Goal: Information Seeking & Learning: Compare options

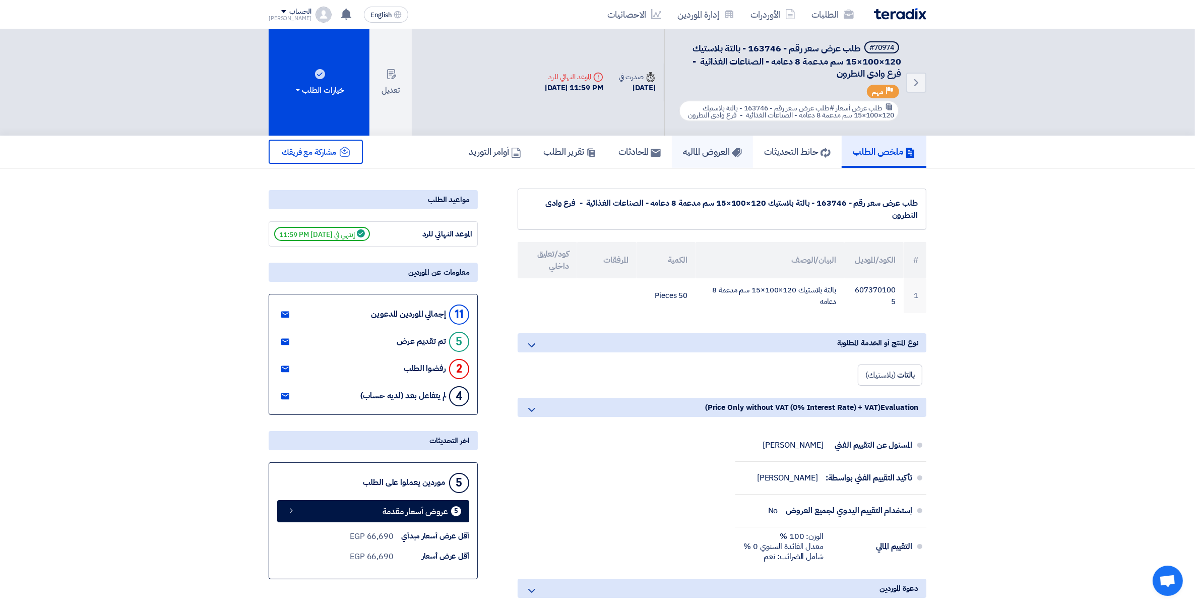
click at [691, 148] on h5 "العروض الماليه" at bounding box center [712, 152] width 59 height 12
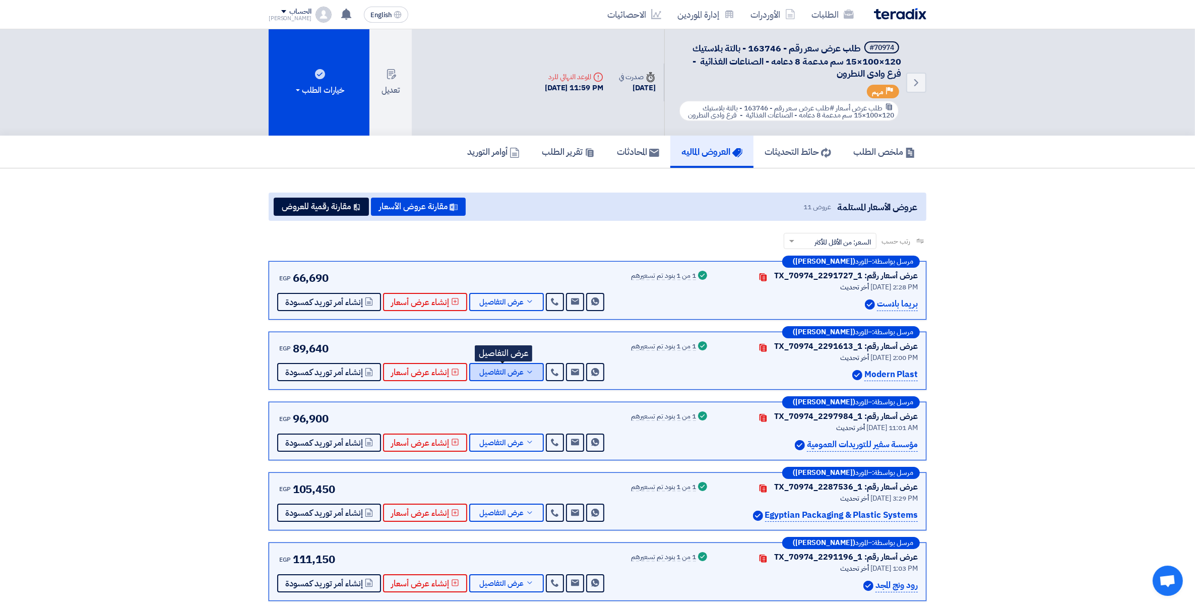
click at [526, 370] on icon at bounding box center [530, 372] width 8 height 8
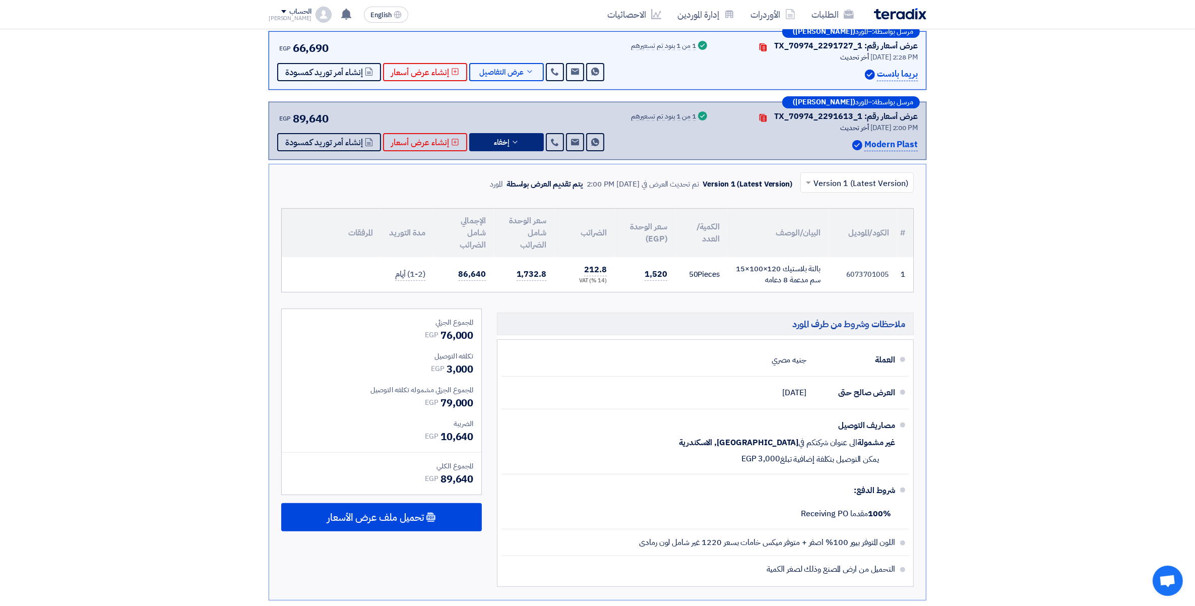
scroll to position [252, 0]
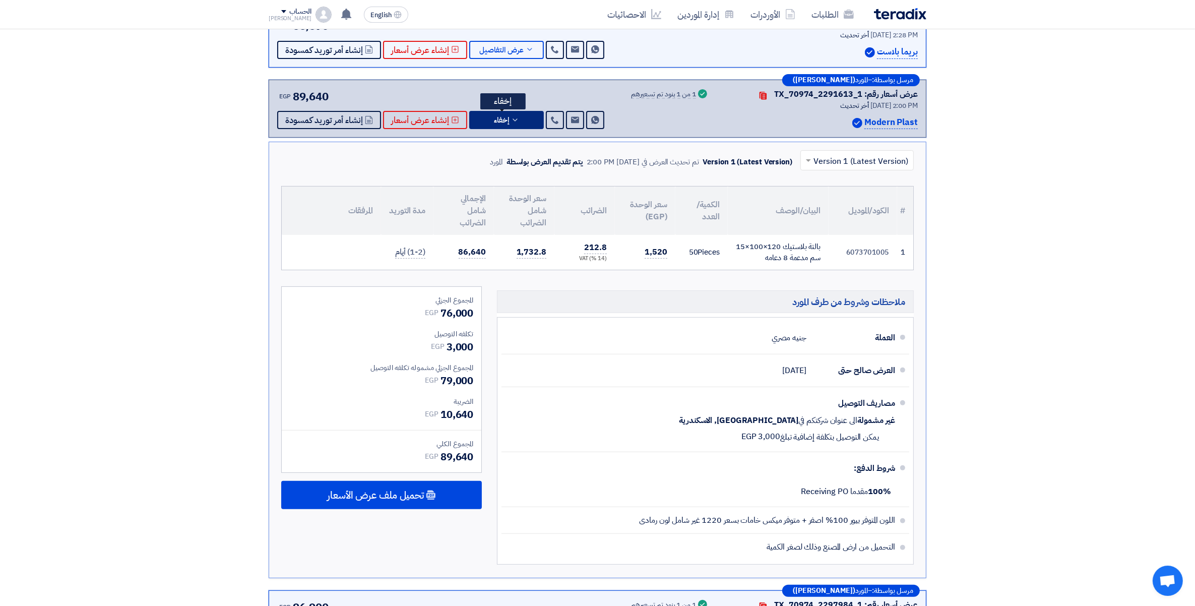
click at [525, 117] on button "إخفاء" at bounding box center [506, 120] width 75 height 18
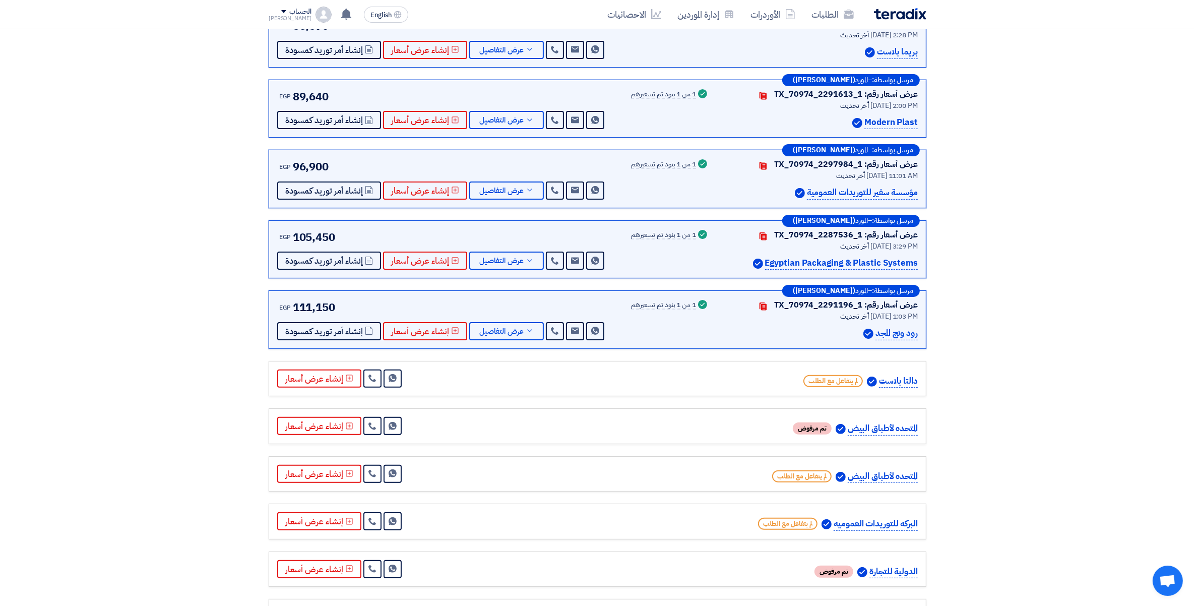
drag, startPoint x: 170, startPoint y: 107, endPoint x: 123, endPoint y: 35, distance: 85.3
click at [170, 107] on section "عروض الأسعار المستلمة عروض 11 مقارنة عروض الأسعار مقارنة رقمية للعروض رتب حسب ر…" at bounding box center [597, 293] width 1195 height 755
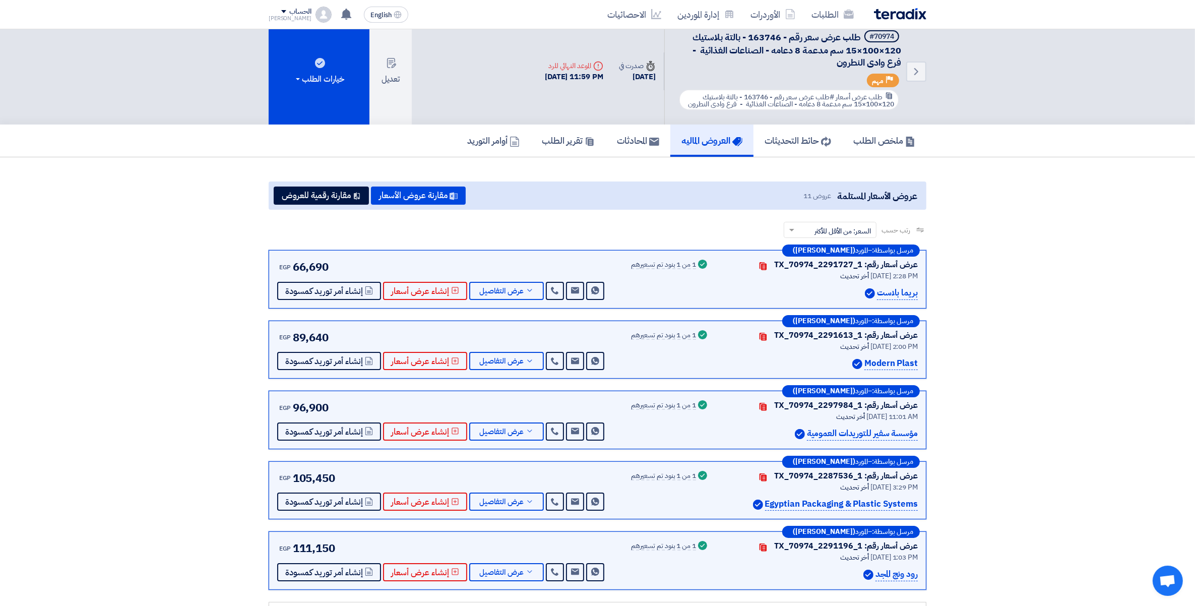
scroll to position [0, 0]
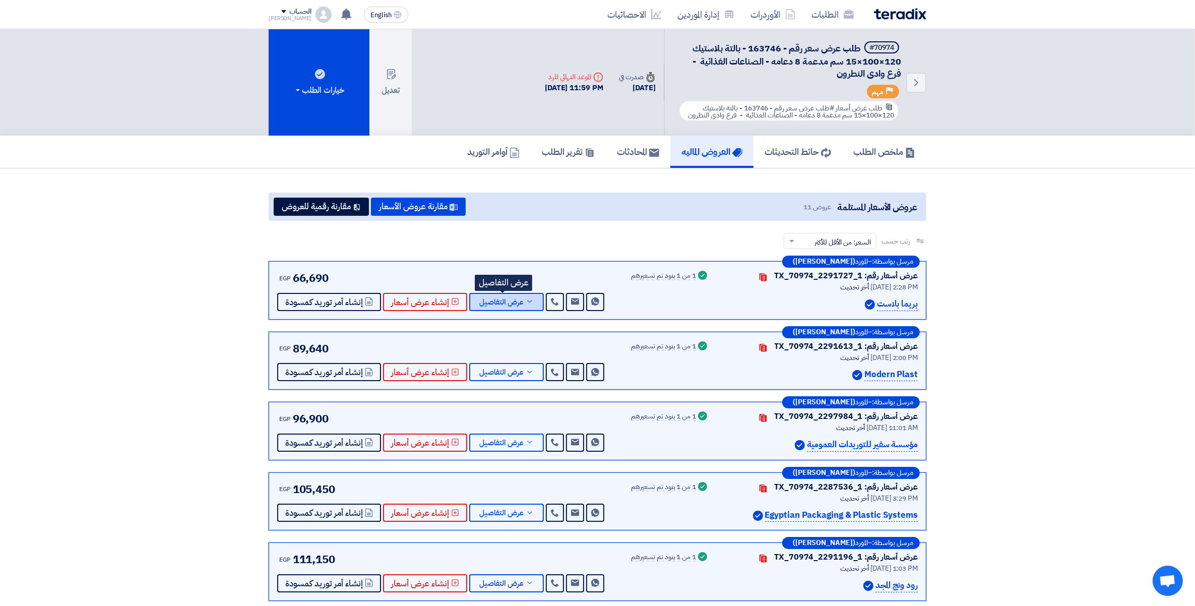
click at [517, 298] on span "عرض التفاصيل" at bounding box center [501, 302] width 44 height 8
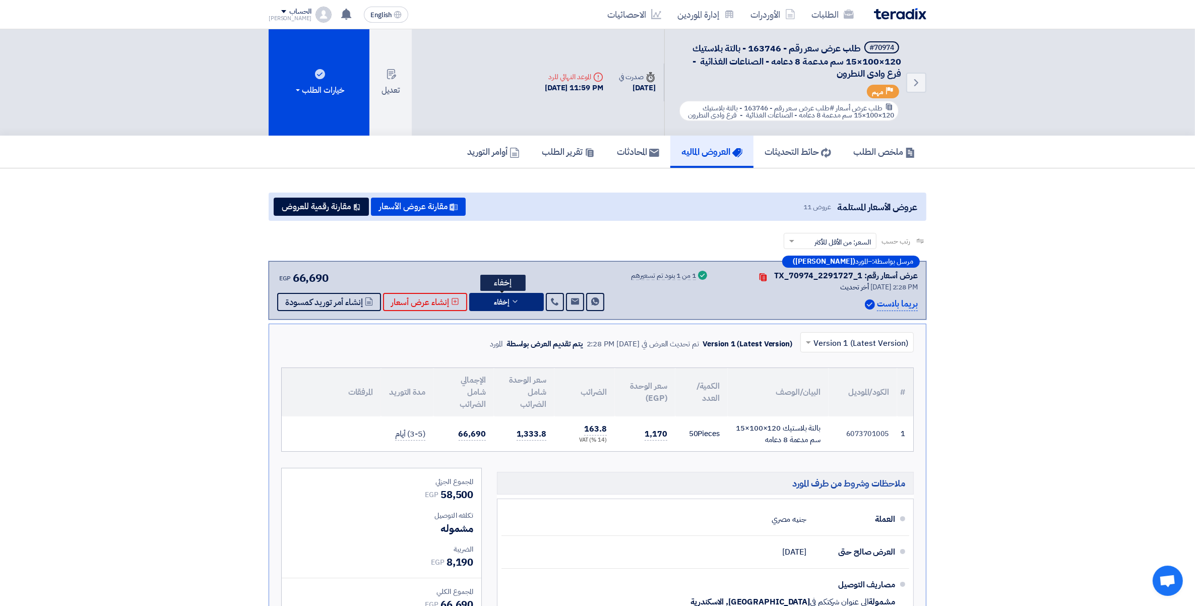
click at [514, 298] on icon at bounding box center [515, 301] width 8 height 8
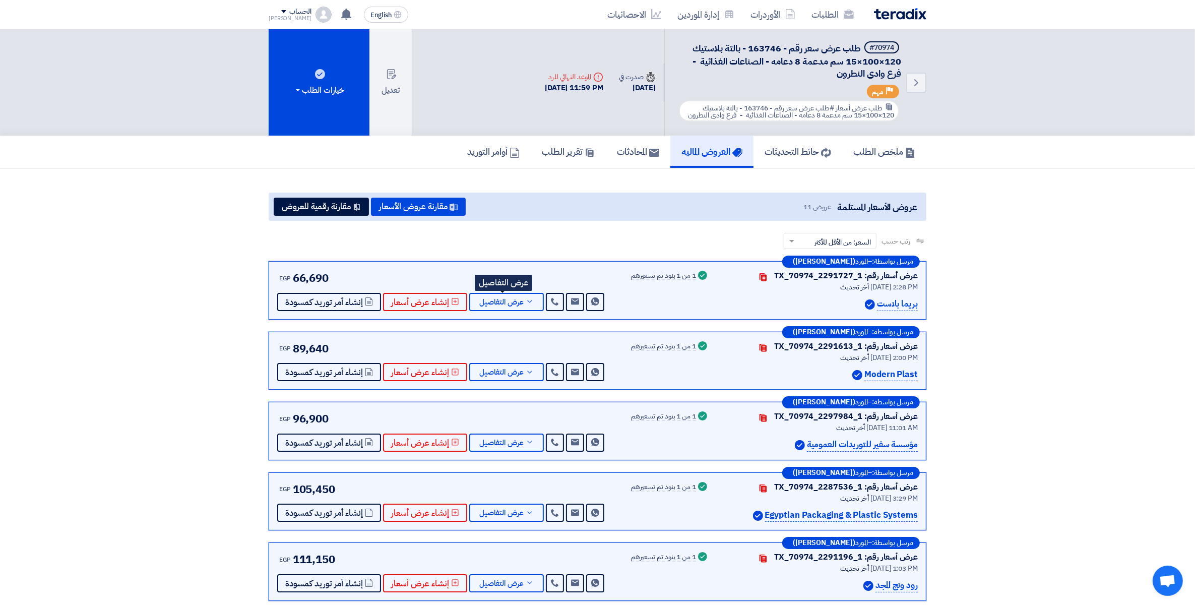
click at [762, 46] on span "طلب عرض سعر رقم - 163746 - بالتة بلاستيك 120×100×15 سم مدعمة 8 دعامه - الصناعات…" at bounding box center [795, 60] width 211 height 39
copy span "163746"
click at [520, 301] on button "عرض التفاصيل" at bounding box center [506, 302] width 75 height 18
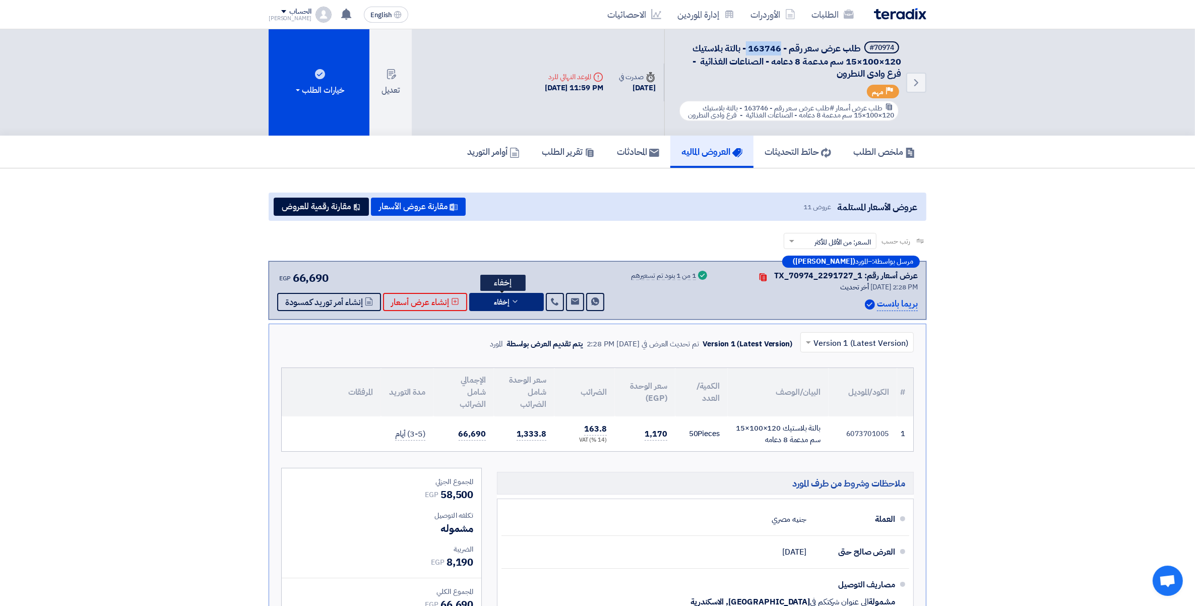
click at [520, 301] on button "إخفاء" at bounding box center [506, 302] width 75 height 18
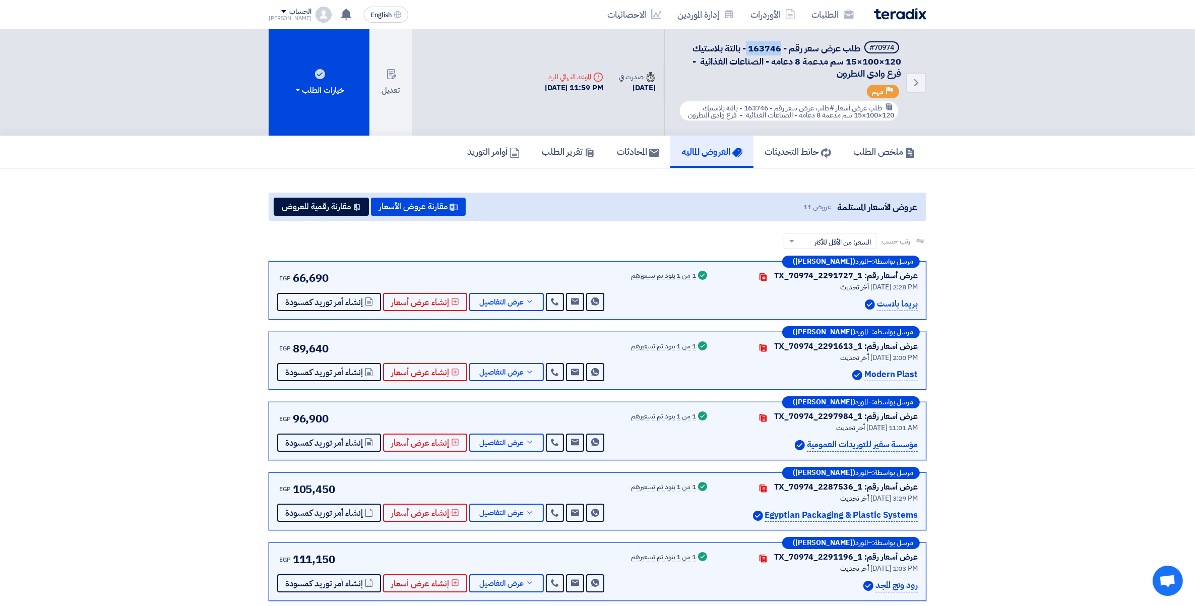
click at [1000, 376] on section "عروض الأسعار المستلمة عروض 11 مقارنة عروض الأسعار مقارنة رقمية للعروض رتب حسب ر…" at bounding box center [597, 545] width 1195 height 755
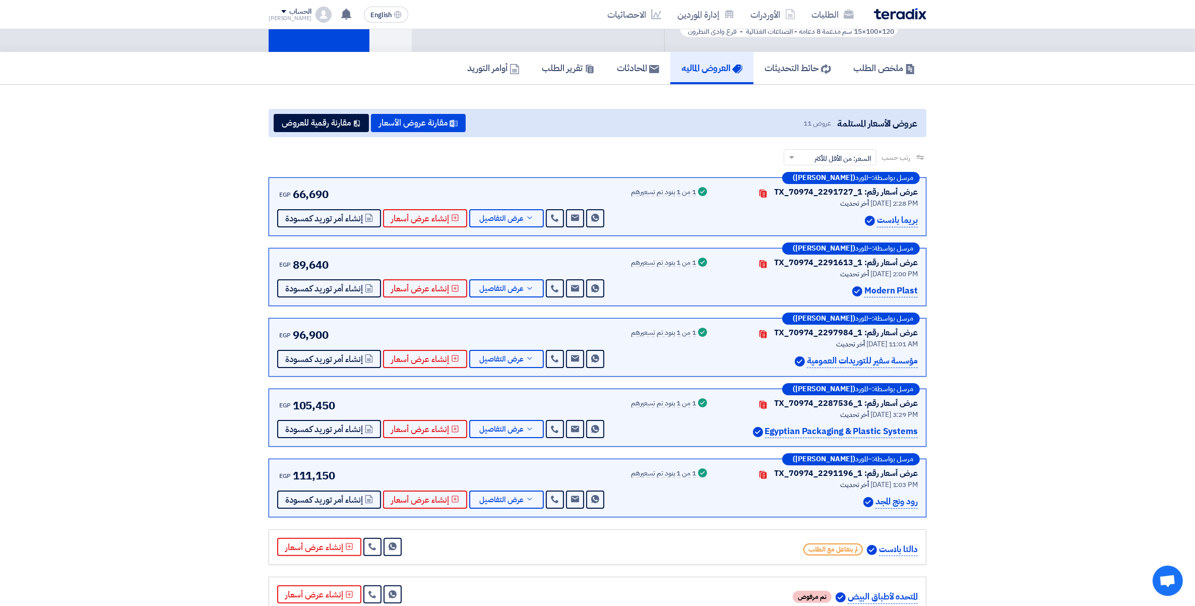
scroll to position [63, 0]
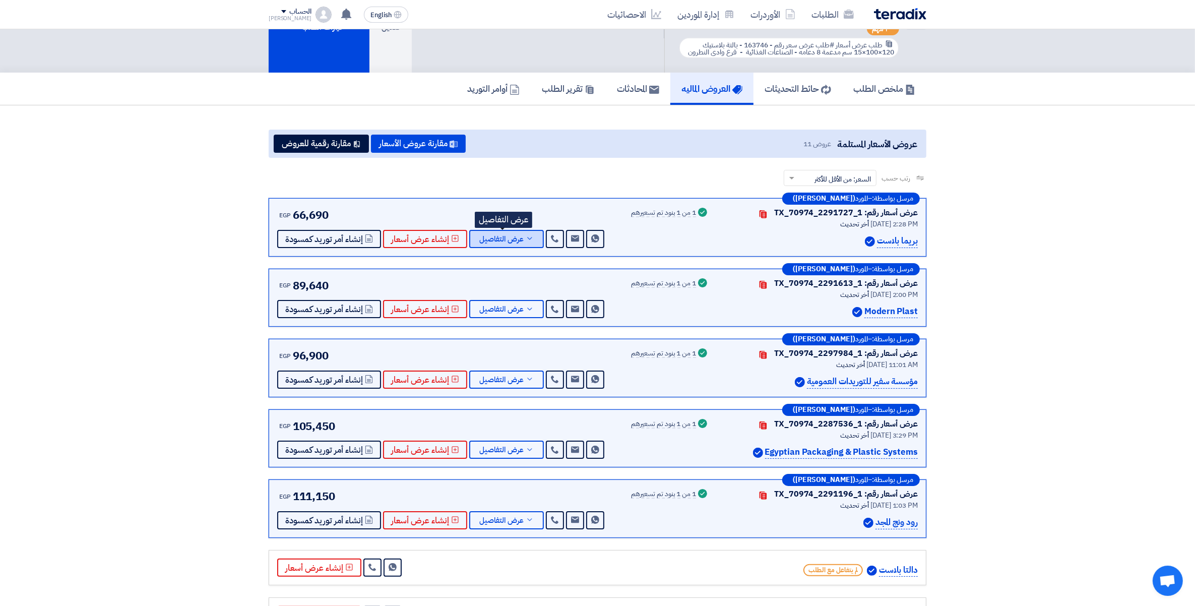
click at [523, 240] on button "عرض التفاصيل" at bounding box center [506, 239] width 75 height 18
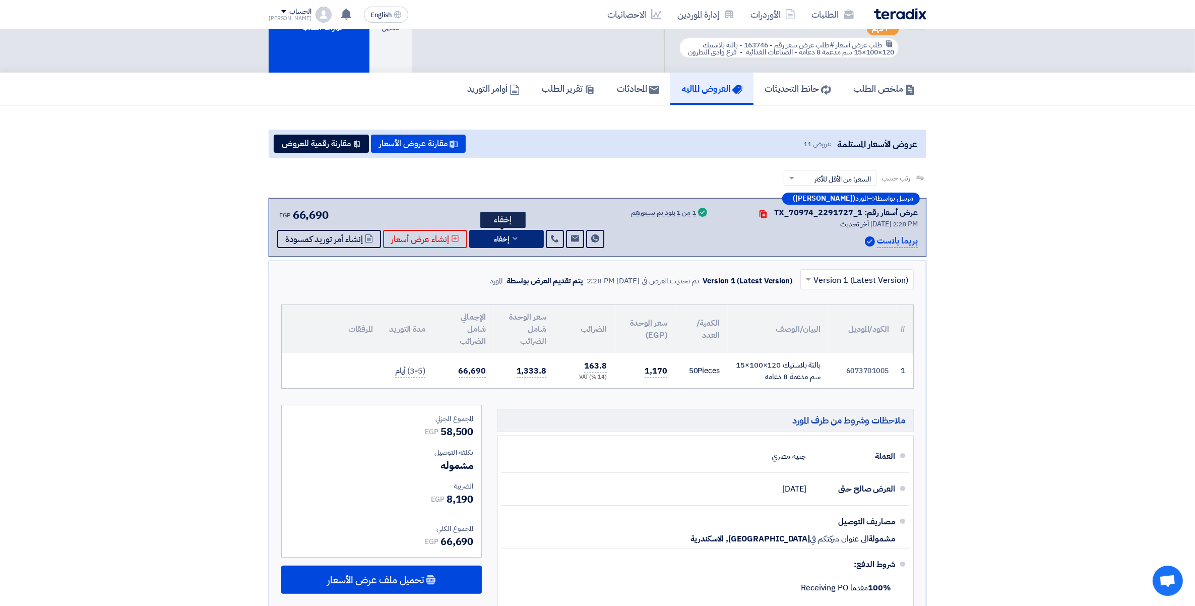
click at [525, 240] on button "إخفاء" at bounding box center [506, 239] width 75 height 18
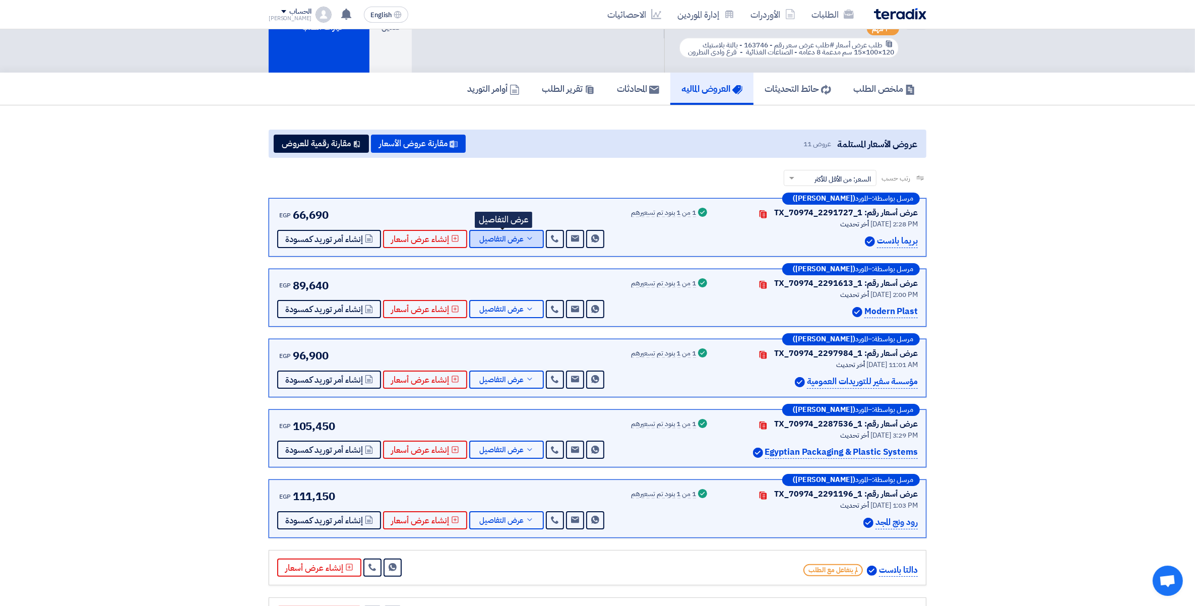
click at [525, 240] on button "عرض التفاصيل" at bounding box center [506, 239] width 75 height 18
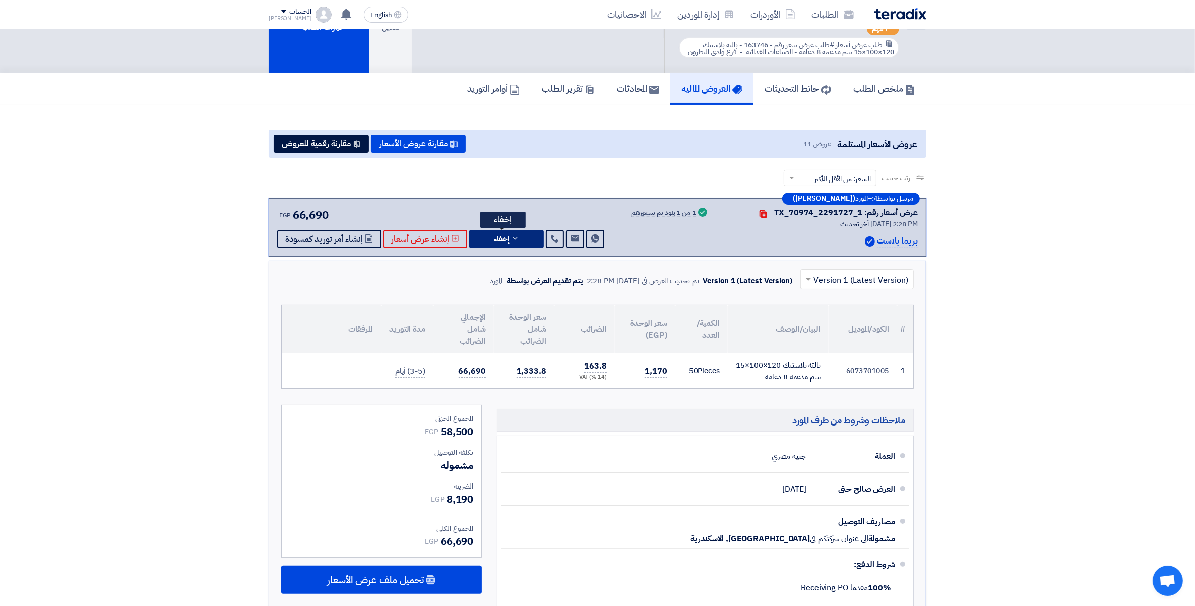
click at [525, 240] on button "إخفاء" at bounding box center [506, 239] width 75 height 18
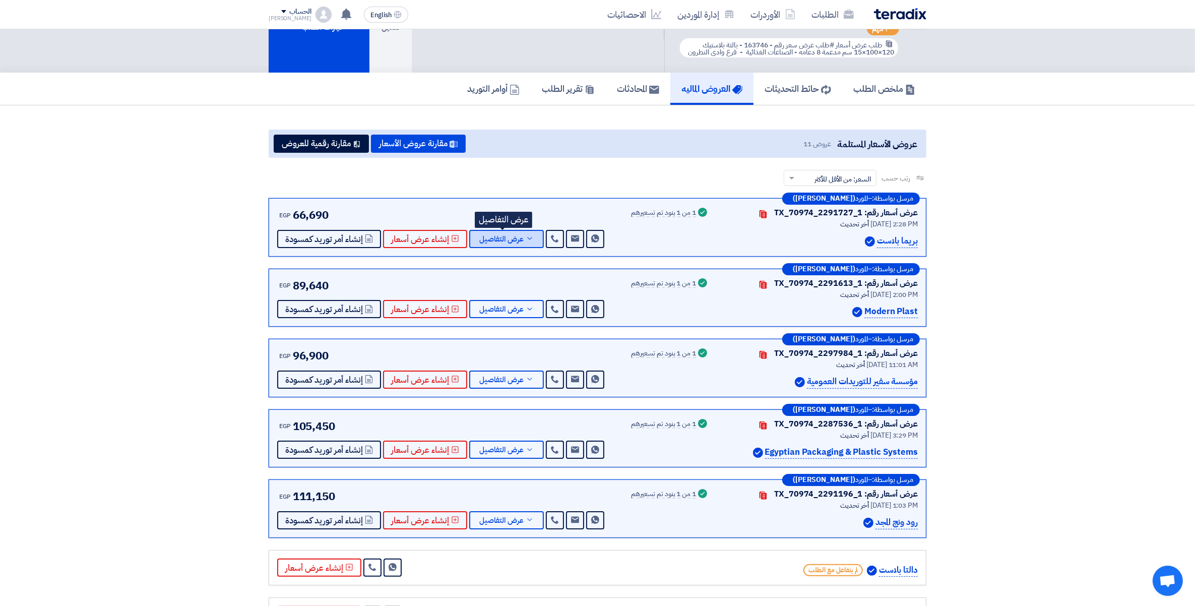
click at [526, 238] on icon at bounding box center [530, 238] width 8 height 8
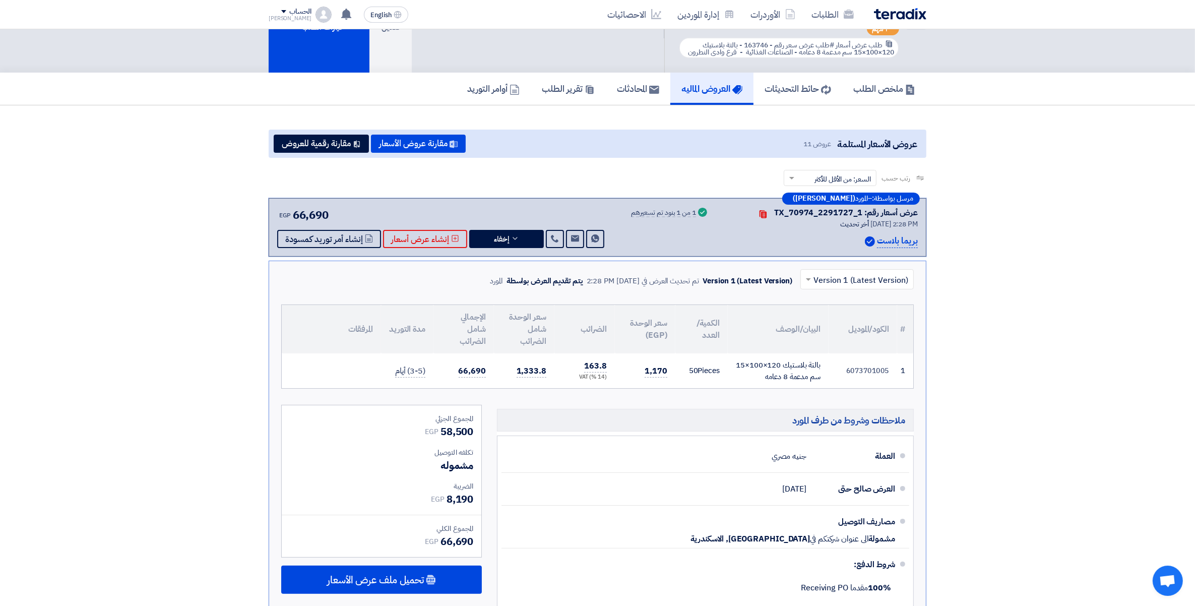
drag, startPoint x: 643, startPoint y: 374, endPoint x: 677, endPoint y: 378, distance: 34.6
click at [669, 378] on td "1,170" at bounding box center [645, 370] width 60 height 35
drag, startPoint x: 802, startPoint y: 387, endPoint x: 824, endPoint y: 386, distance: 22.2
click at [824, 386] on td "بالتة بلاستيك 120×100×15 سم مدعمة 8 دعامه" at bounding box center [778, 370] width 101 height 35
click at [516, 235] on button "إخفاء" at bounding box center [506, 239] width 75 height 18
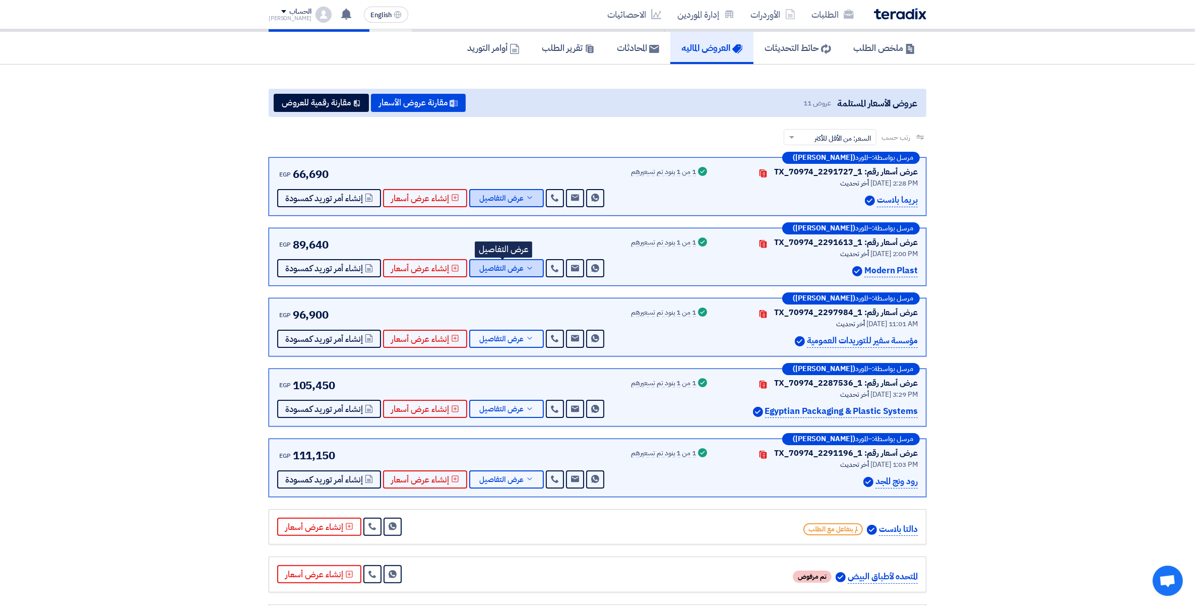
scroll to position [126, 0]
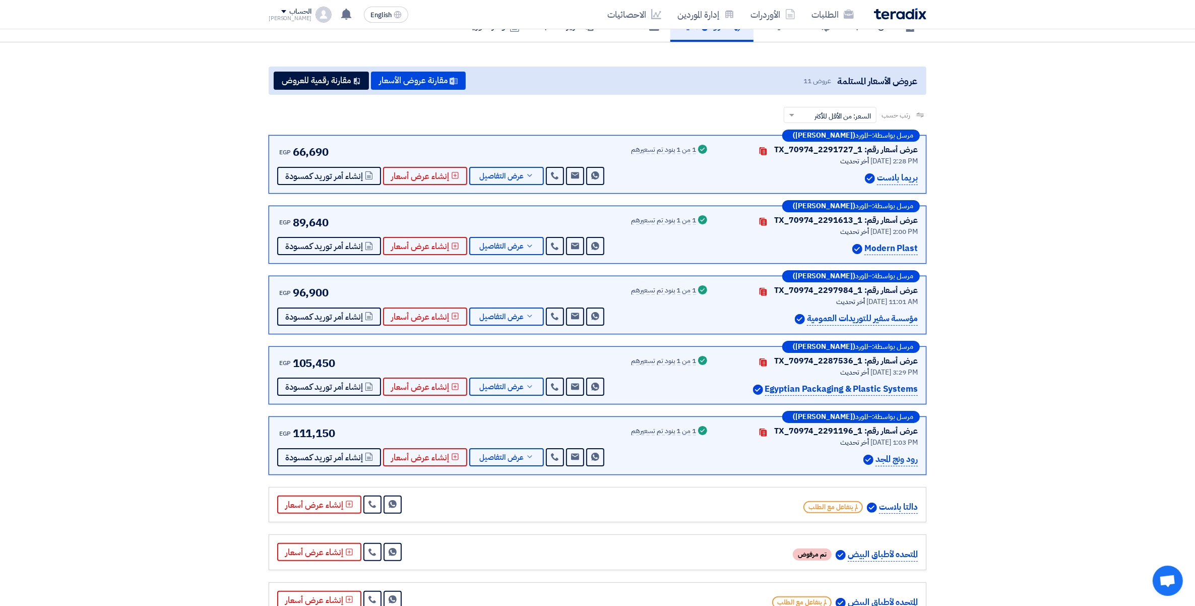
click at [140, 188] on section "عروض الأسعار المستلمة عروض 11 مقارنة عروض الأسعار مقارنة رقمية للعروض رتب حسب ر…" at bounding box center [597, 419] width 1195 height 755
click at [524, 248] on button "عرض التفاصيل" at bounding box center [506, 246] width 75 height 18
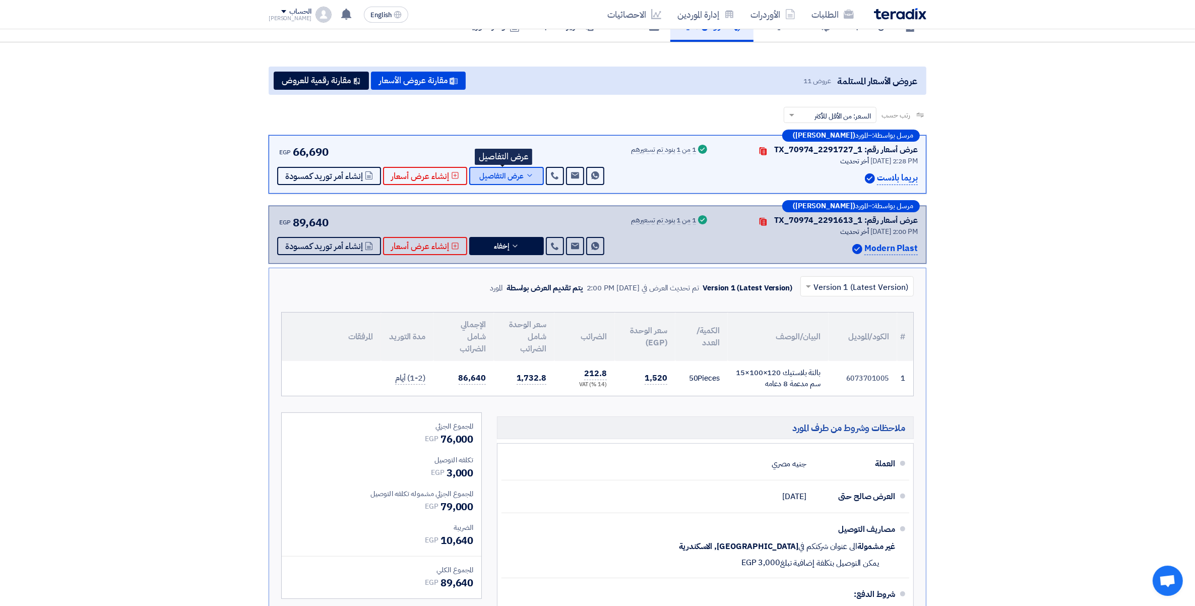
click at [529, 177] on button "عرض التفاصيل" at bounding box center [506, 176] width 75 height 18
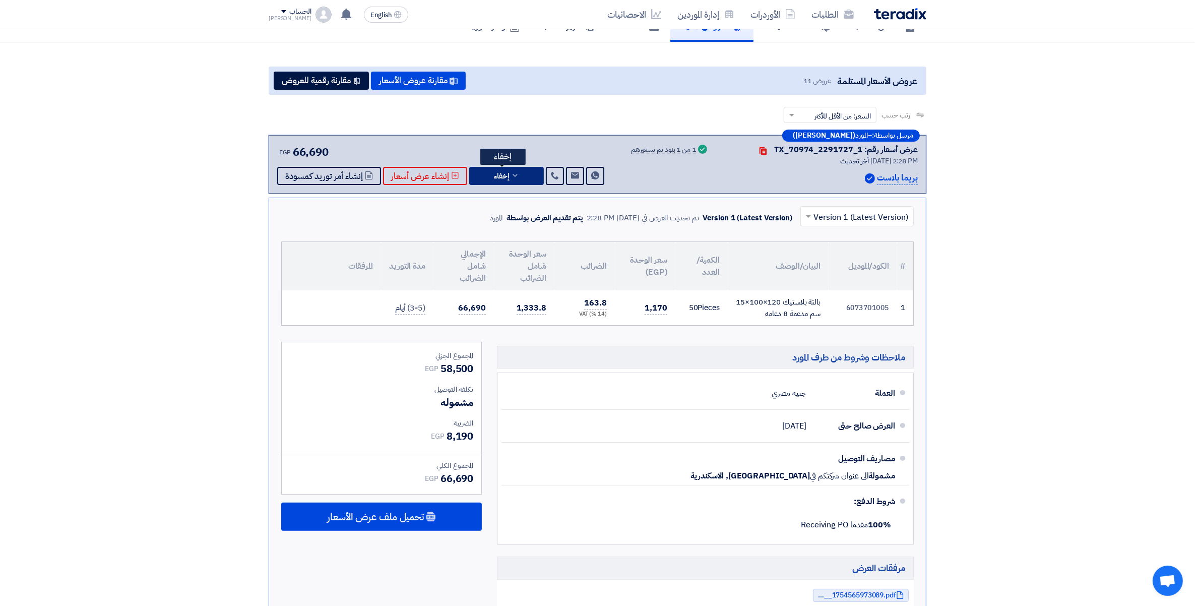
click at [511, 175] on icon at bounding box center [515, 175] width 8 height 8
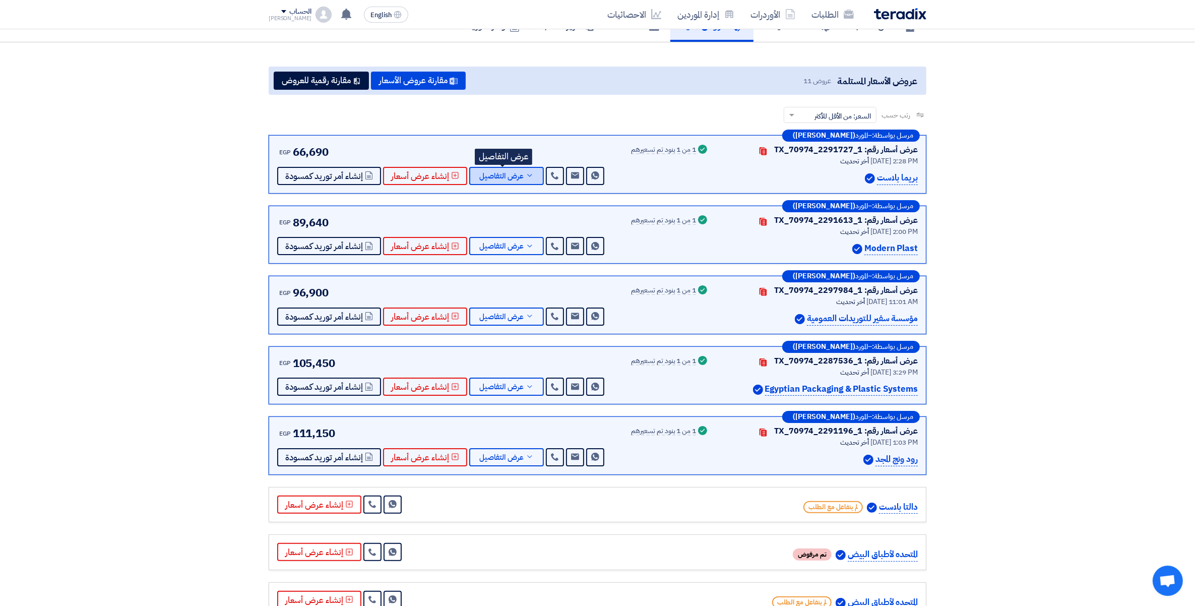
click at [510, 175] on span "عرض التفاصيل" at bounding box center [501, 176] width 44 height 8
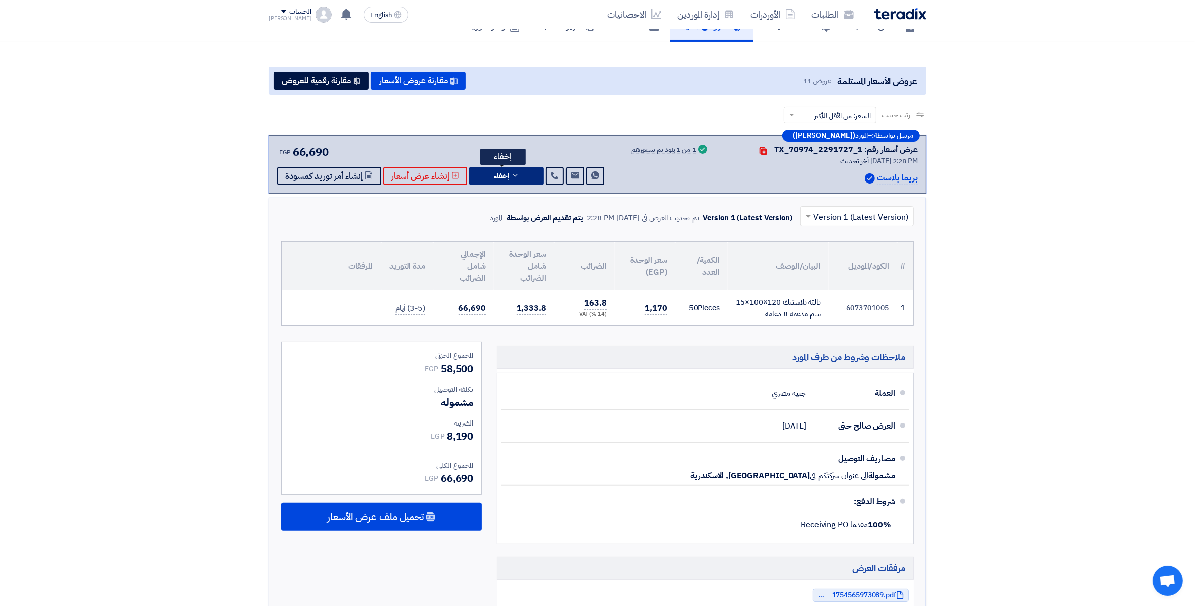
click at [511, 175] on icon at bounding box center [515, 175] width 8 height 8
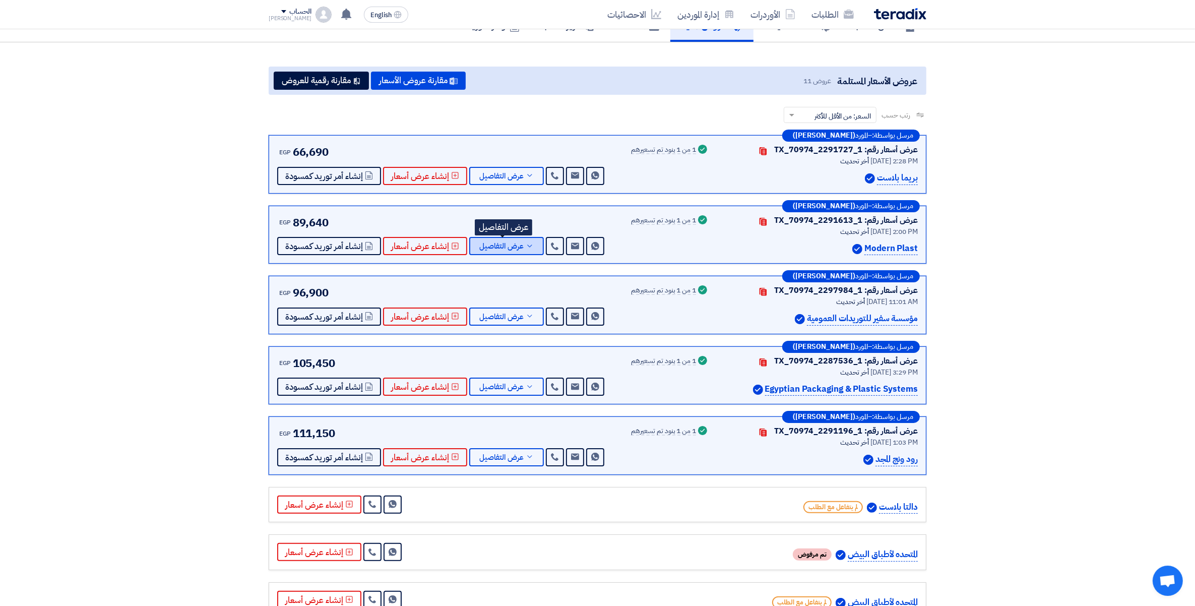
click at [522, 248] on button "عرض التفاصيل" at bounding box center [506, 246] width 75 height 18
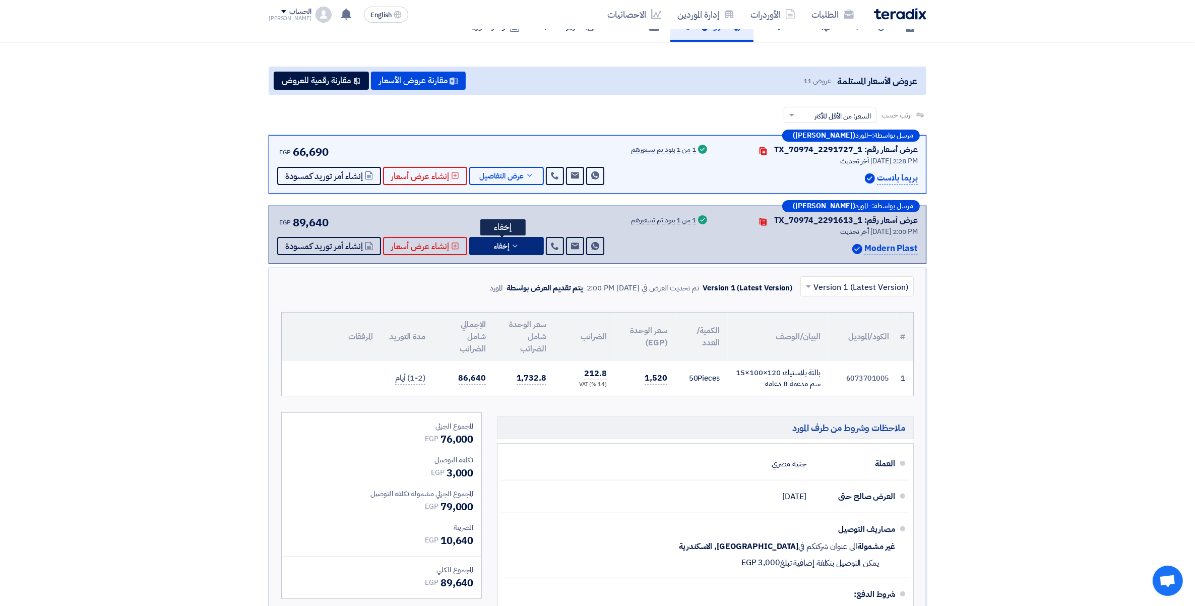
click at [514, 246] on icon at bounding box center [515, 246] width 8 height 8
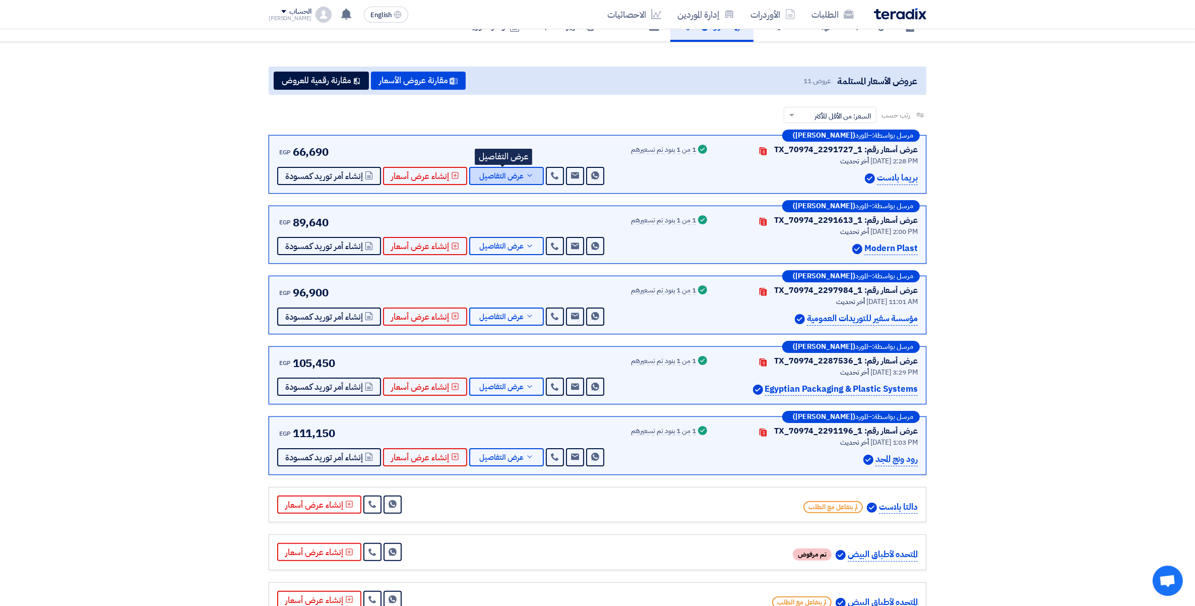
click at [521, 175] on button "عرض التفاصيل" at bounding box center [506, 176] width 75 height 18
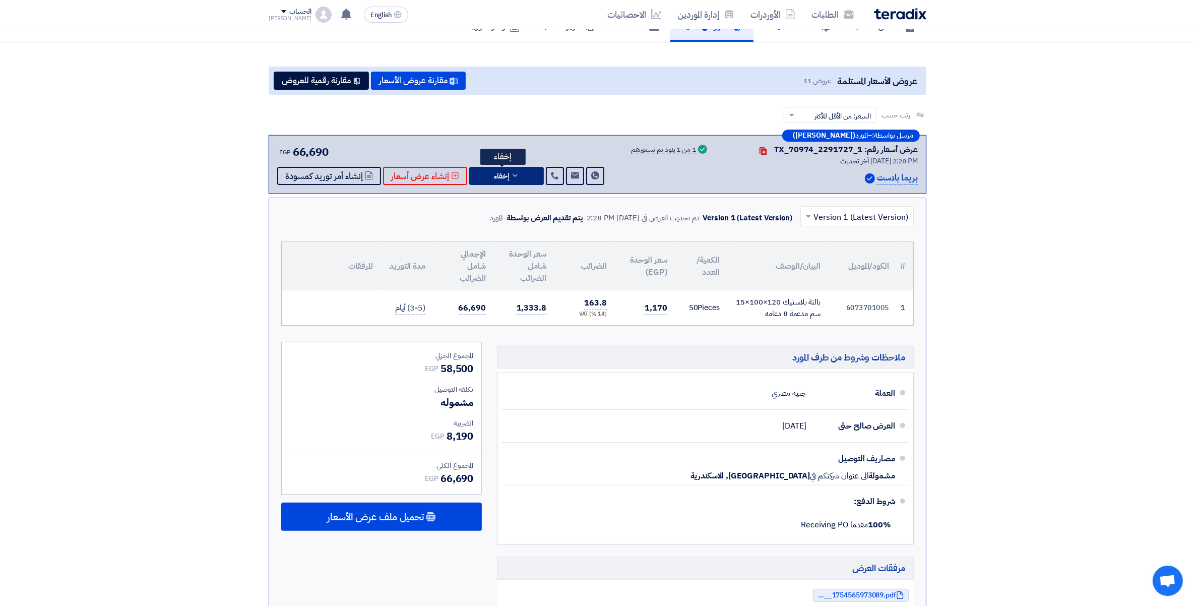
click at [521, 175] on button "إخفاء" at bounding box center [506, 176] width 75 height 18
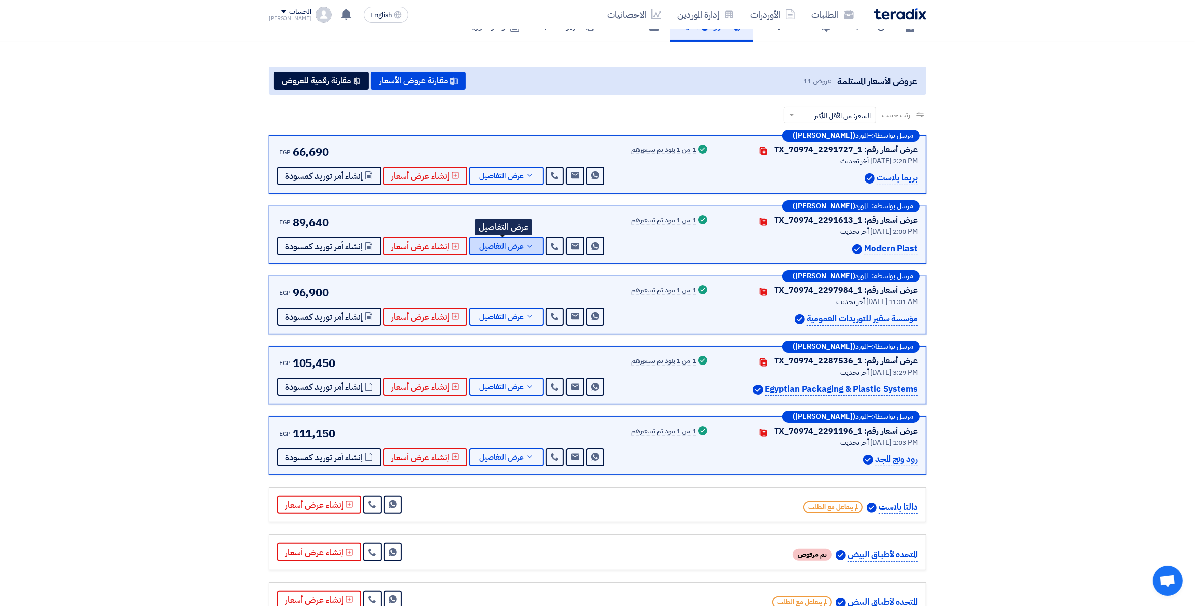
click at [526, 249] on button "عرض التفاصيل" at bounding box center [506, 246] width 75 height 18
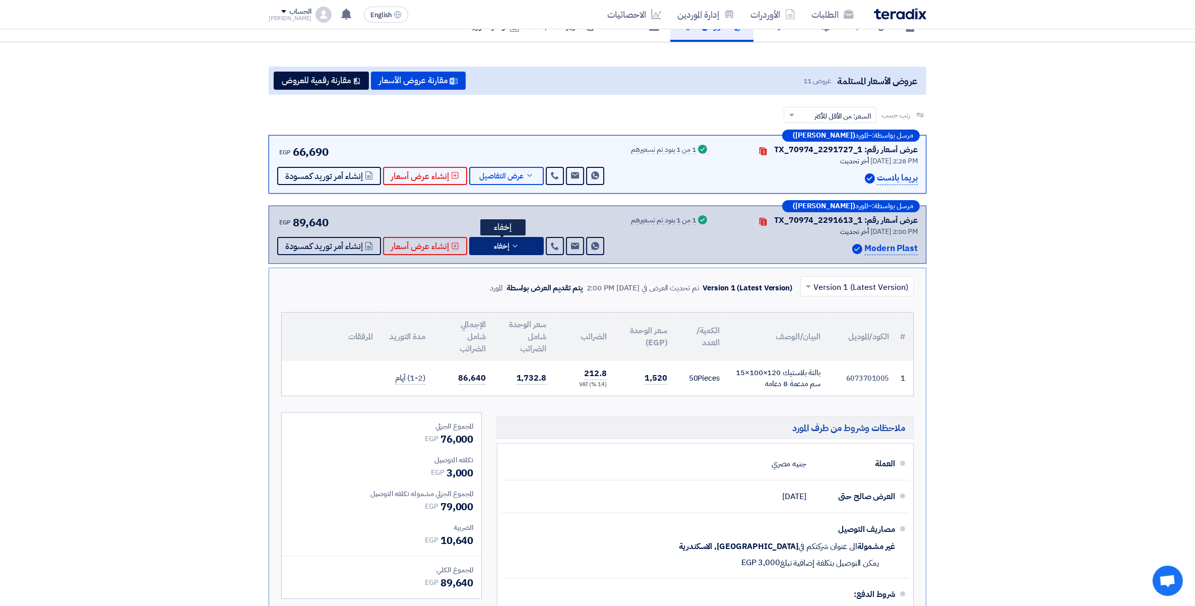
click at [527, 247] on button "إخفاء" at bounding box center [506, 246] width 75 height 18
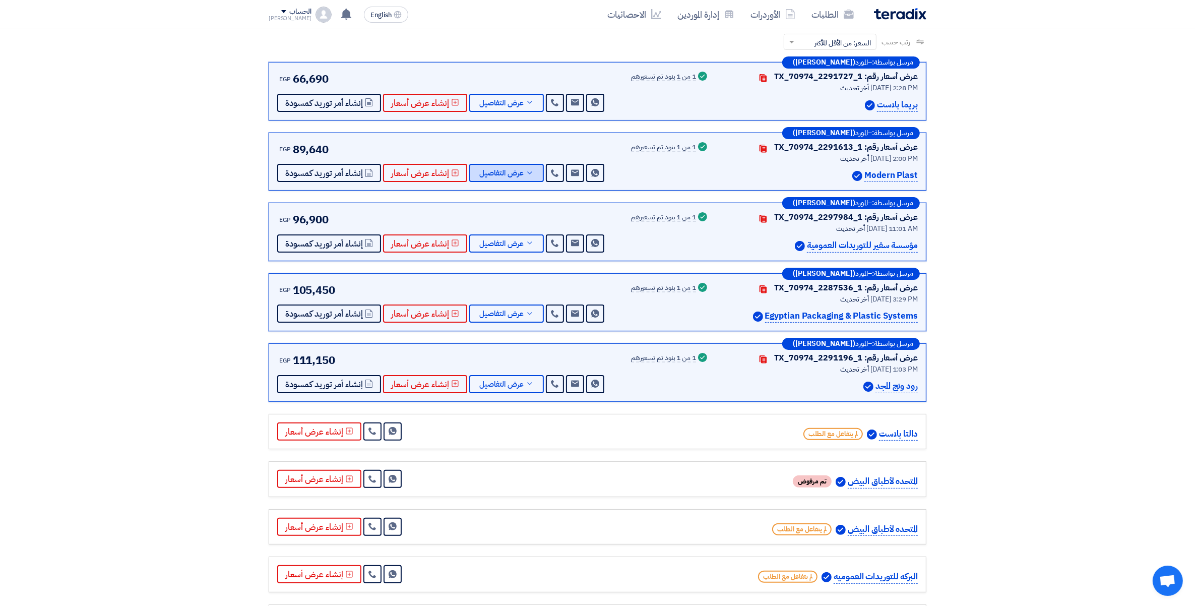
scroll to position [252, 0]
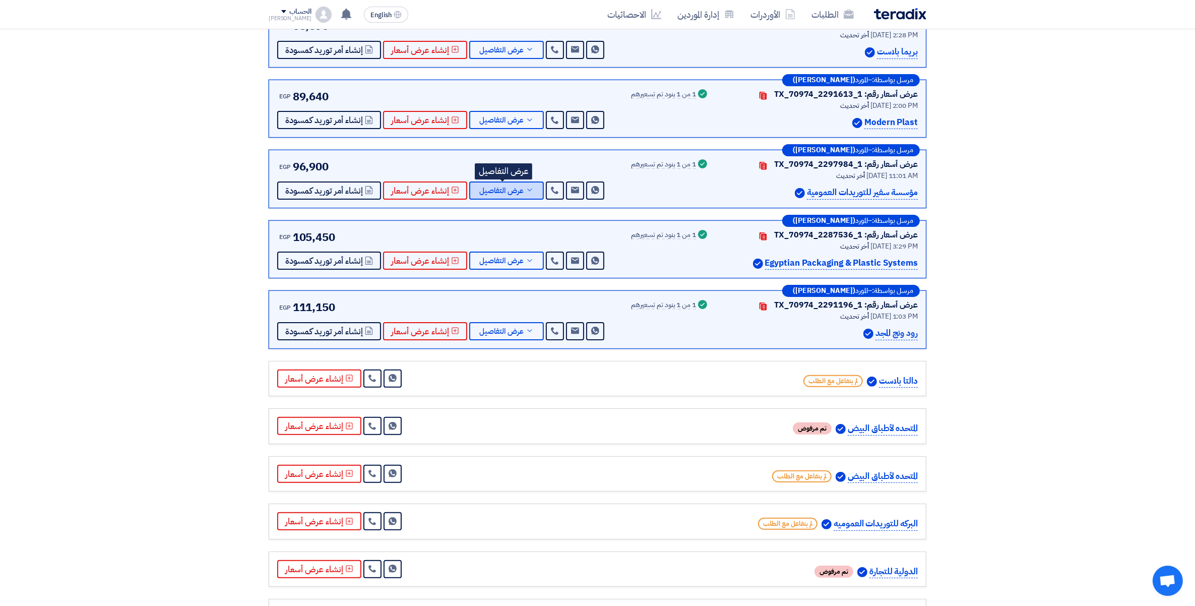
click at [527, 190] on icon at bounding box center [530, 190] width 8 height 8
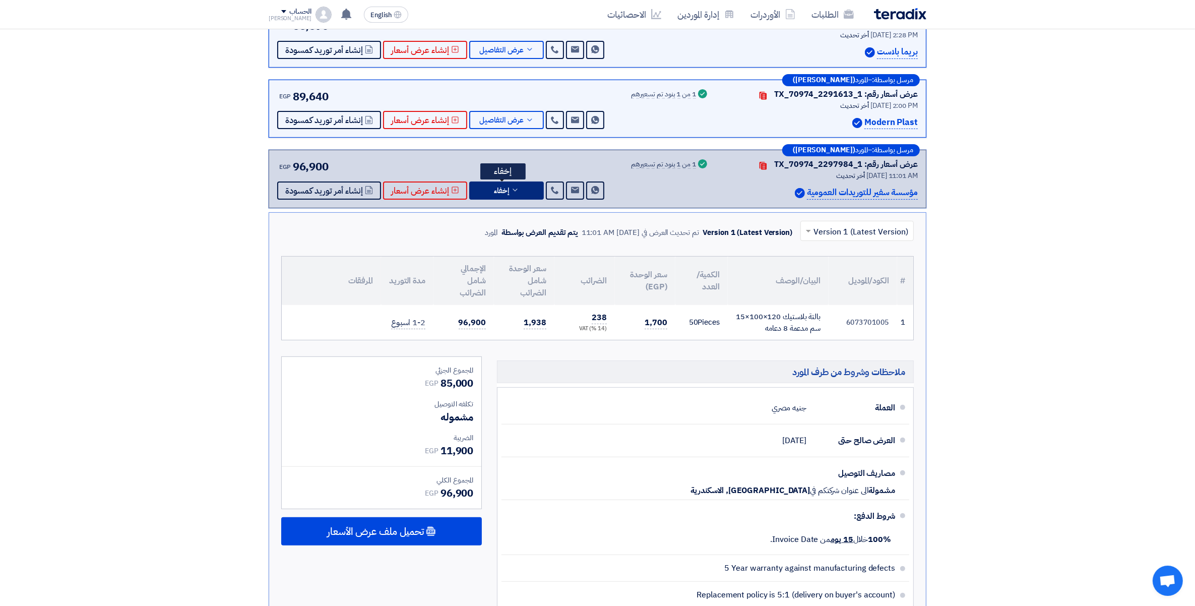
click at [527, 190] on button "إخفاء" at bounding box center [506, 190] width 75 height 18
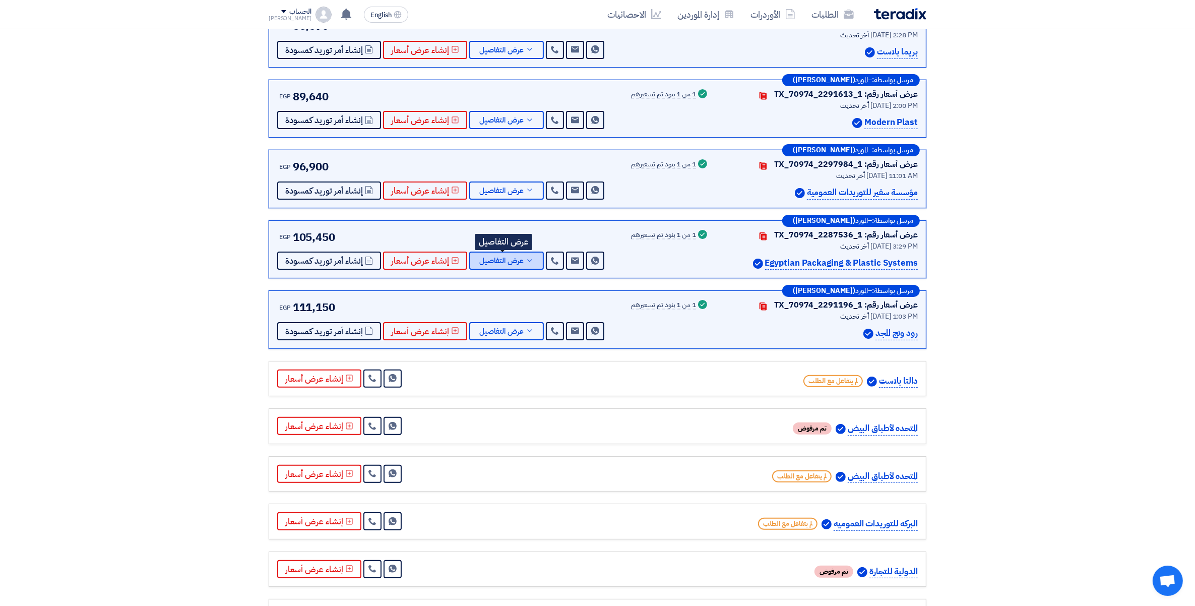
click at [526, 258] on icon at bounding box center [530, 261] width 8 height 8
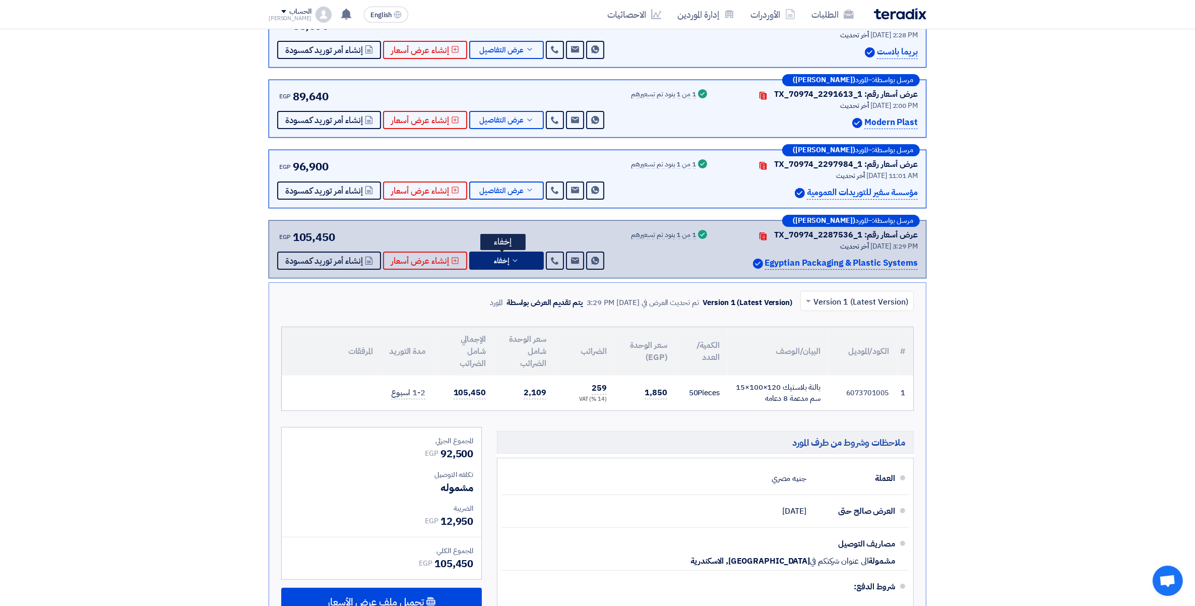
click at [522, 258] on button "إخفاء" at bounding box center [506, 260] width 75 height 18
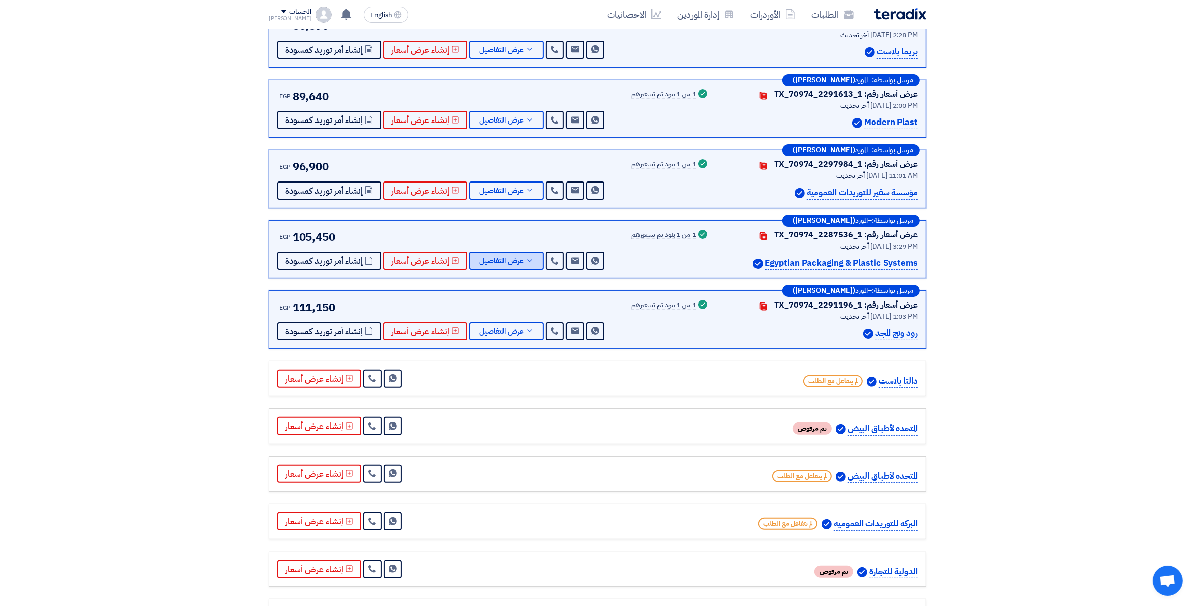
scroll to position [126, 0]
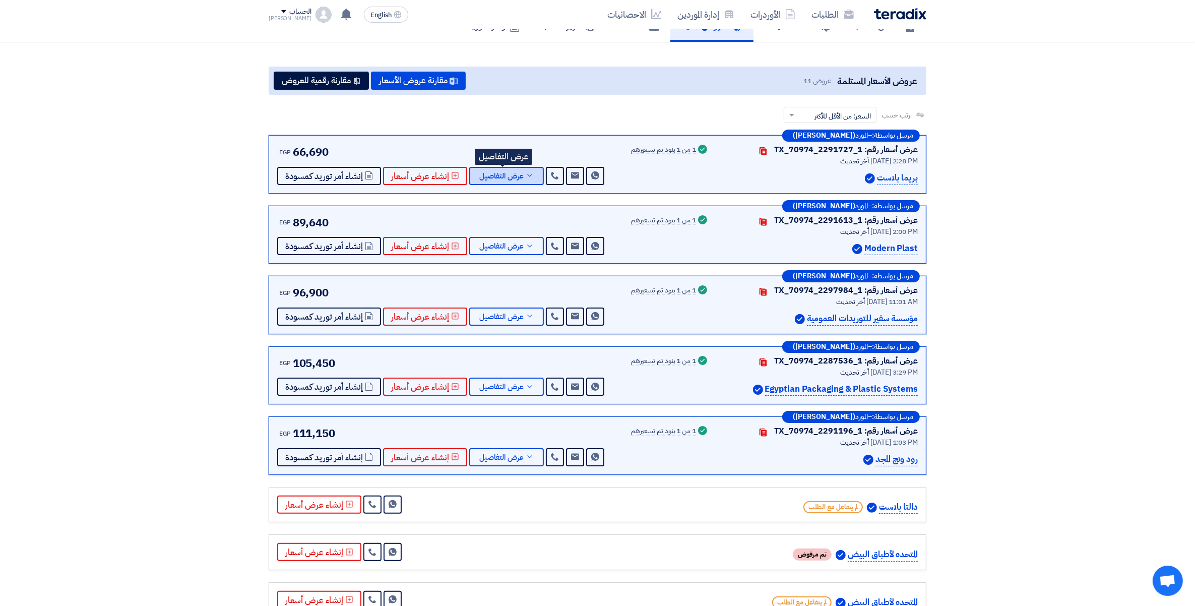
click at [519, 179] on button "عرض التفاصيل" at bounding box center [506, 176] width 75 height 18
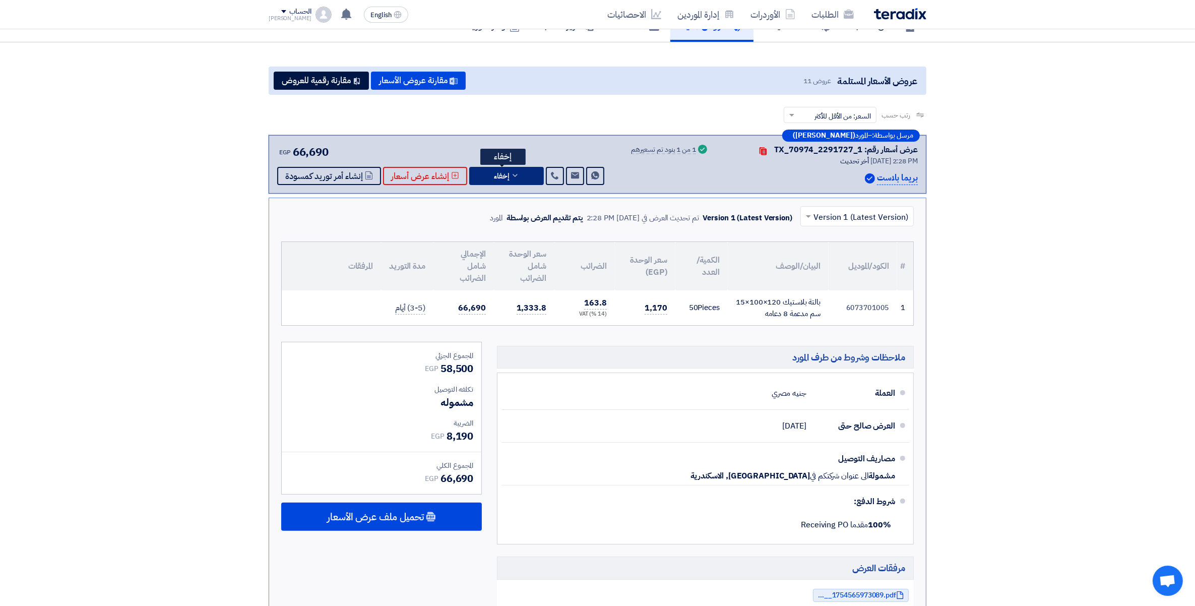
click at [522, 175] on button "إخفاء" at bounding box center [506, 176] width 75 height 18
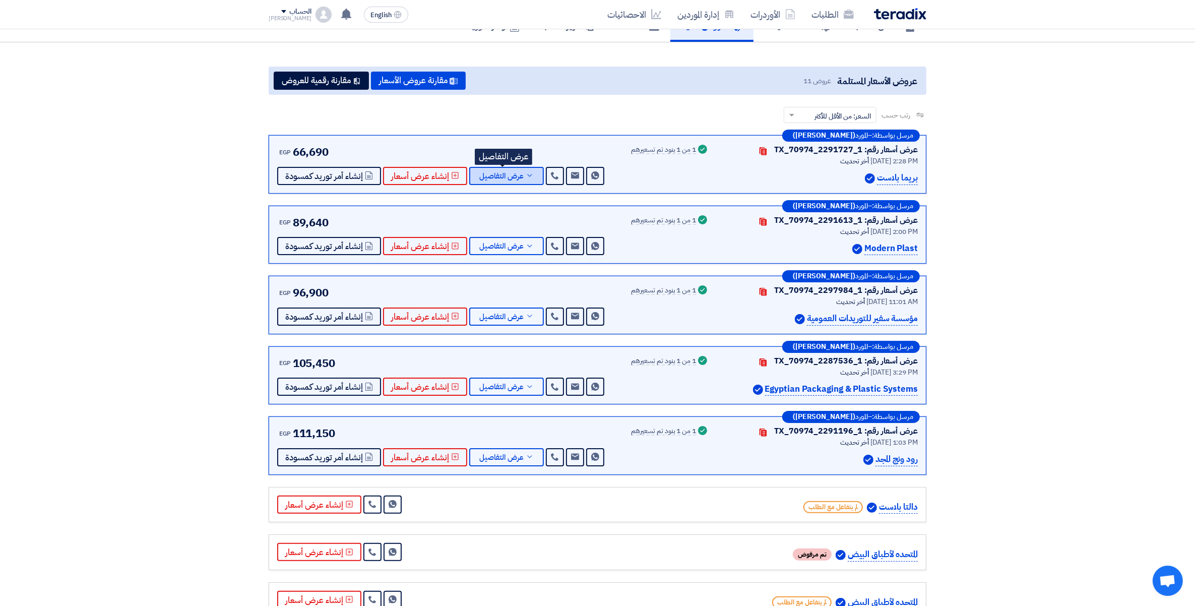
click at [526, 175] on icon at bounding box center [530, 175] width 8 height 8
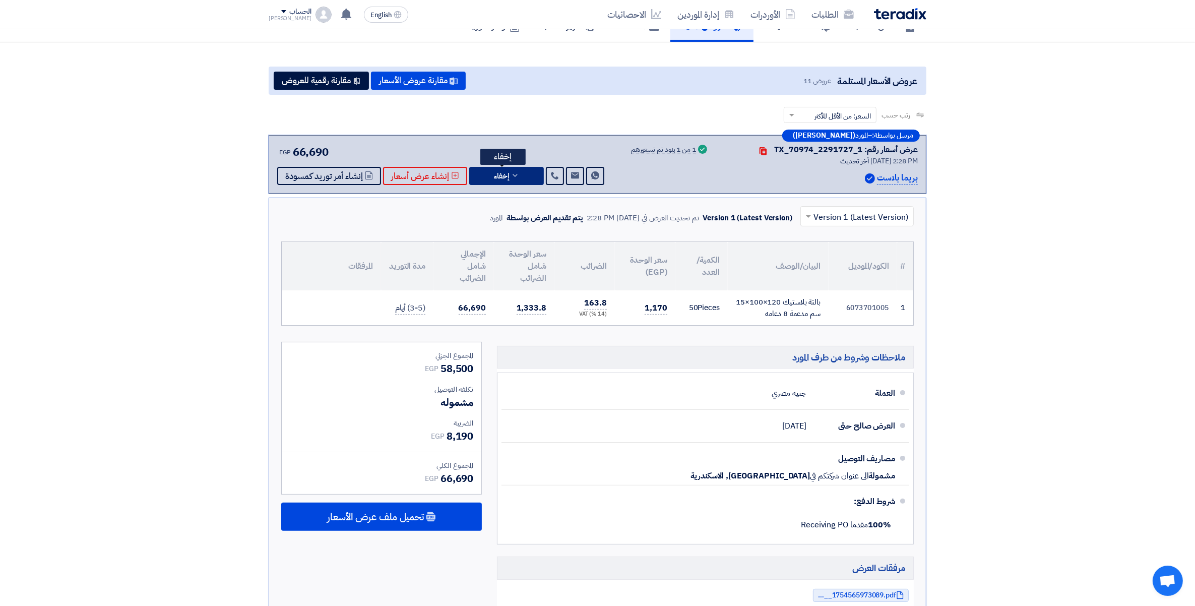
click at [509, 179] on button "إخفاء" at bounding box center [506, 176] width 75 height 18
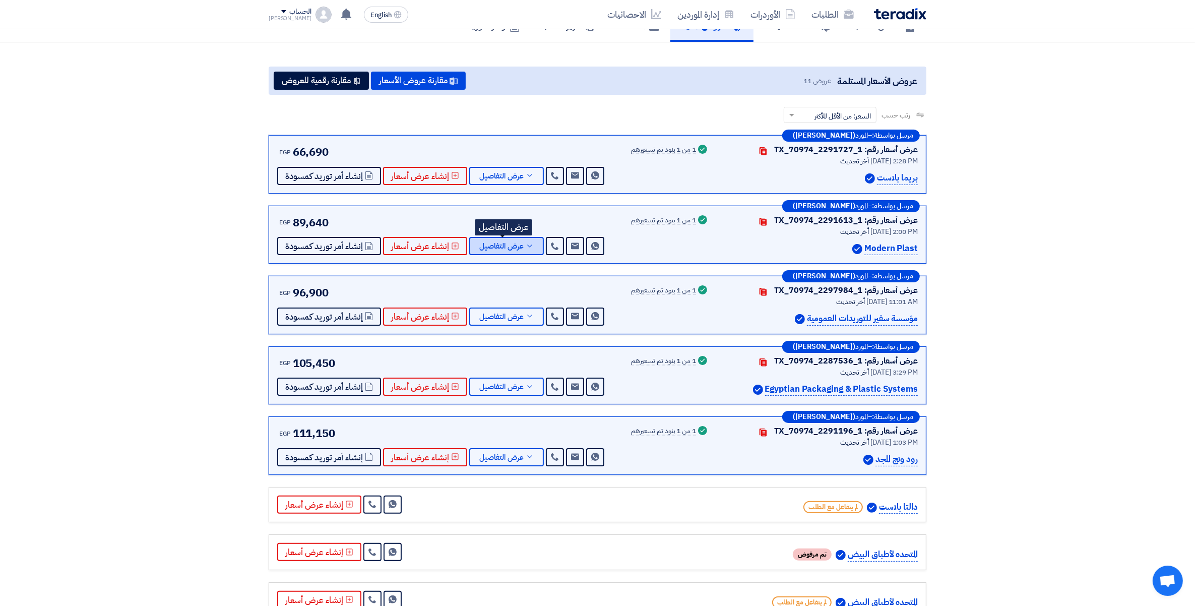
click at [515, 249] on span "عرض التفاصيل" at bounding box center [501, 246] width 44 height 8
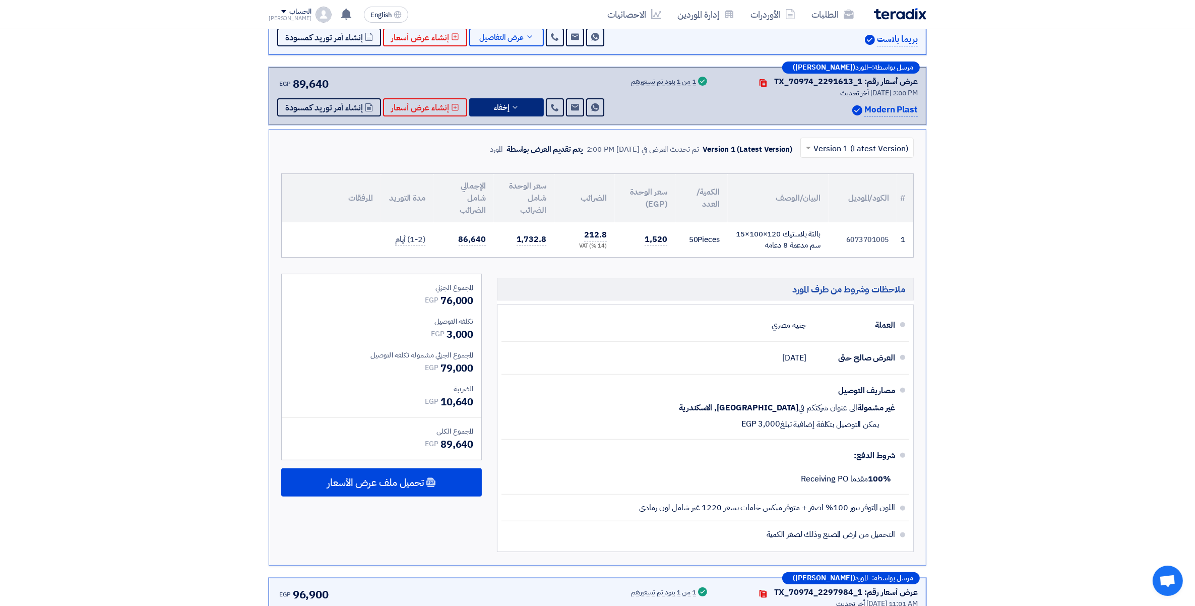
scroll to position [315, 0]
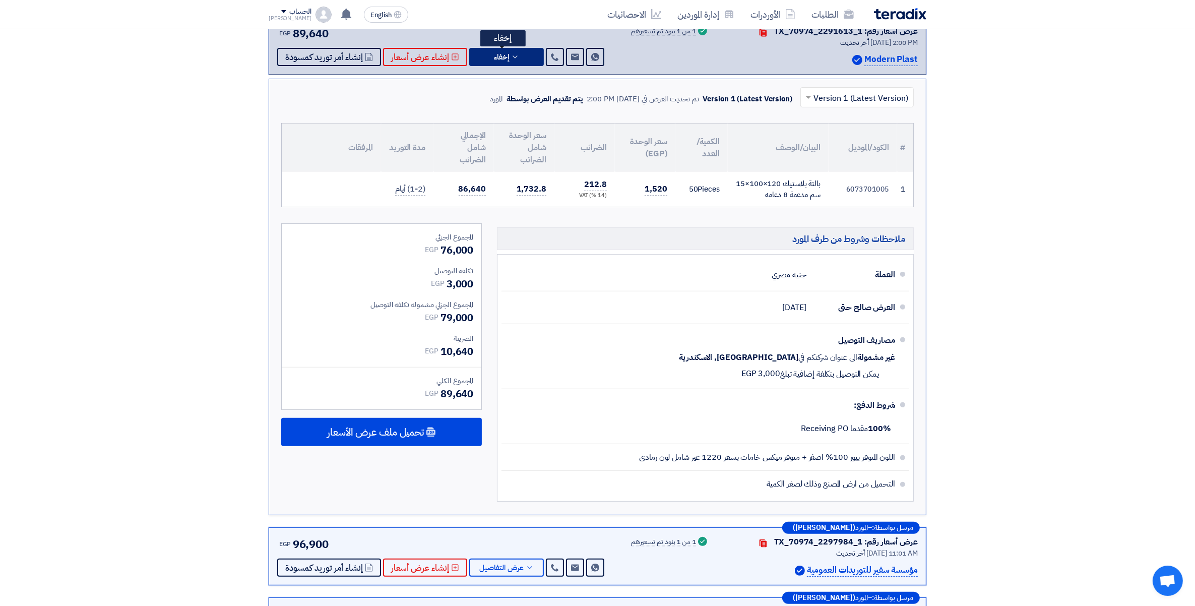
click at [518, 56] on button "إخفاء" at bounding box center [506, 57] width 75 height 18
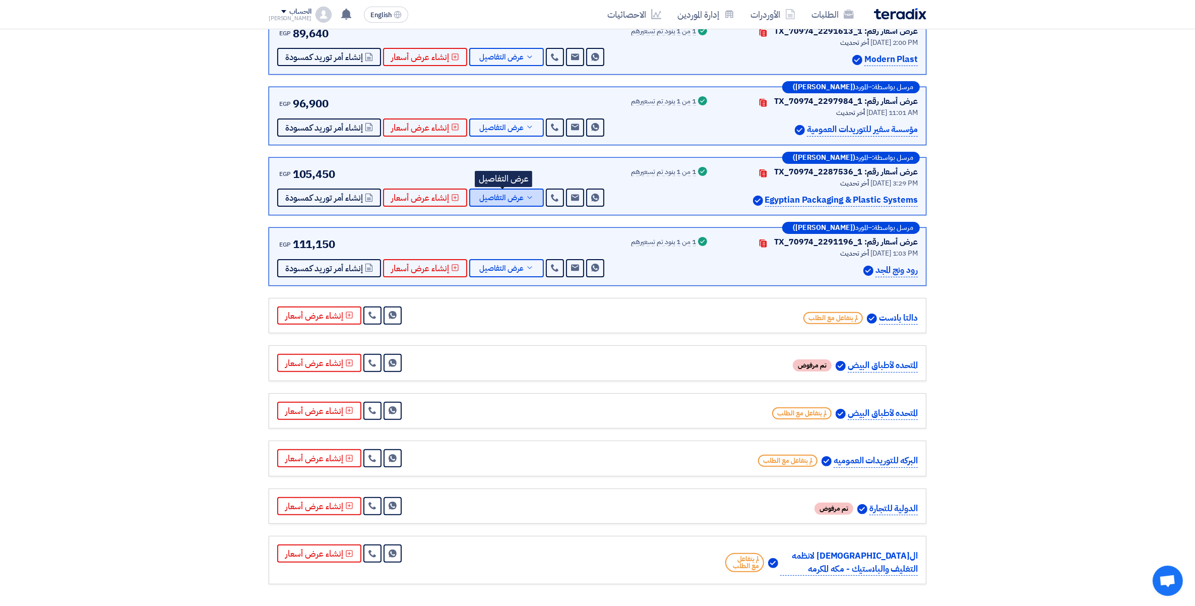
click at [529, 197] on icon at bounding box center [530, 198] width 8 height 8
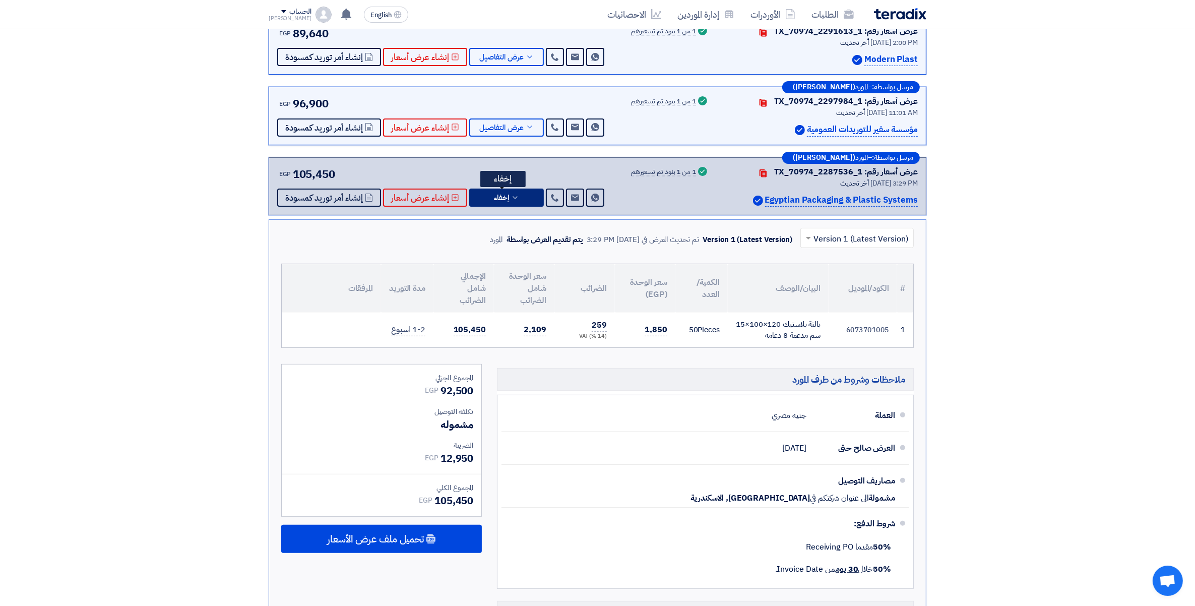
click at [524, 198] on button "إخفاء" at bounding box center [506, 197] width 75 height 18
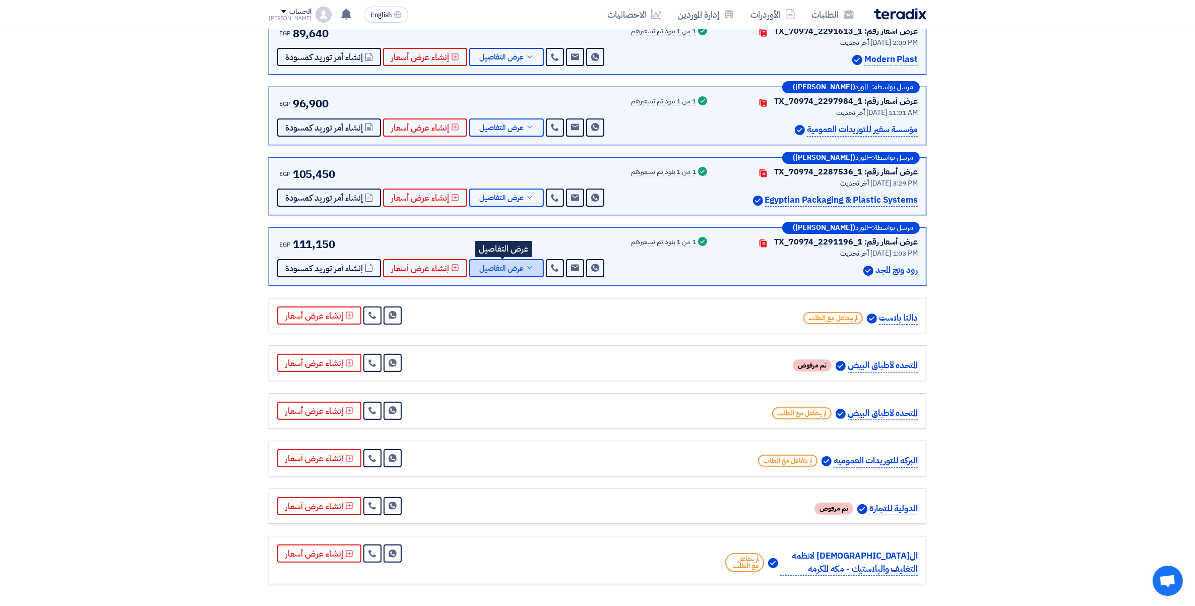
click at [532, 270] on button "عرض التفاصيل" at bounding box center [506, 268] width 75 height 18
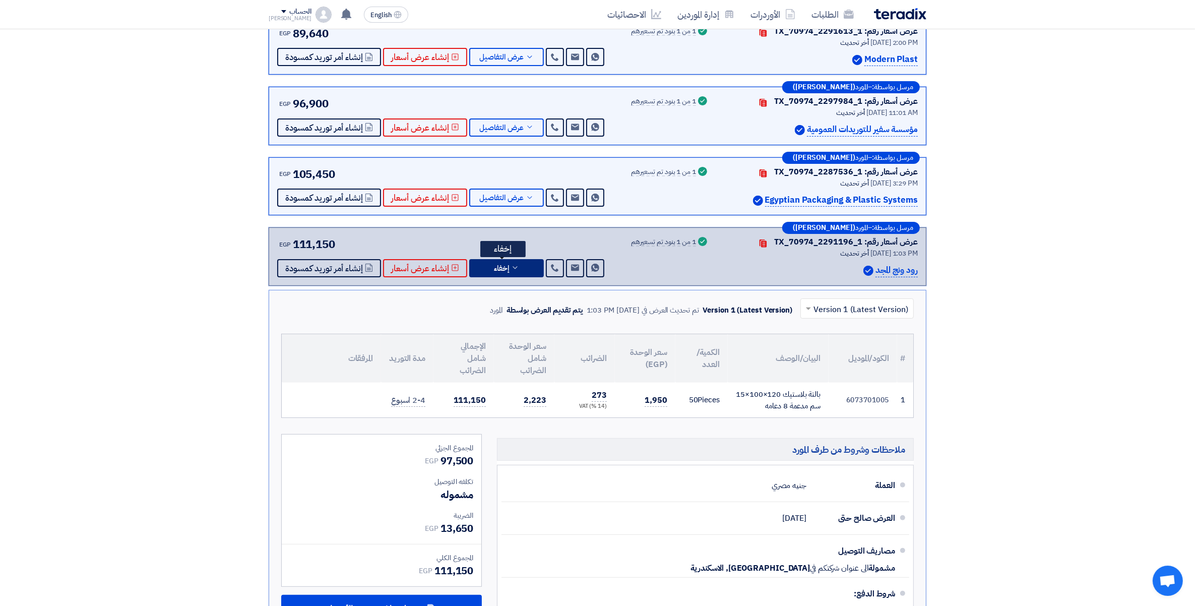
click at [531, 271] on button "إخفاء" at bounding box center [506, 268] width 75 height 18
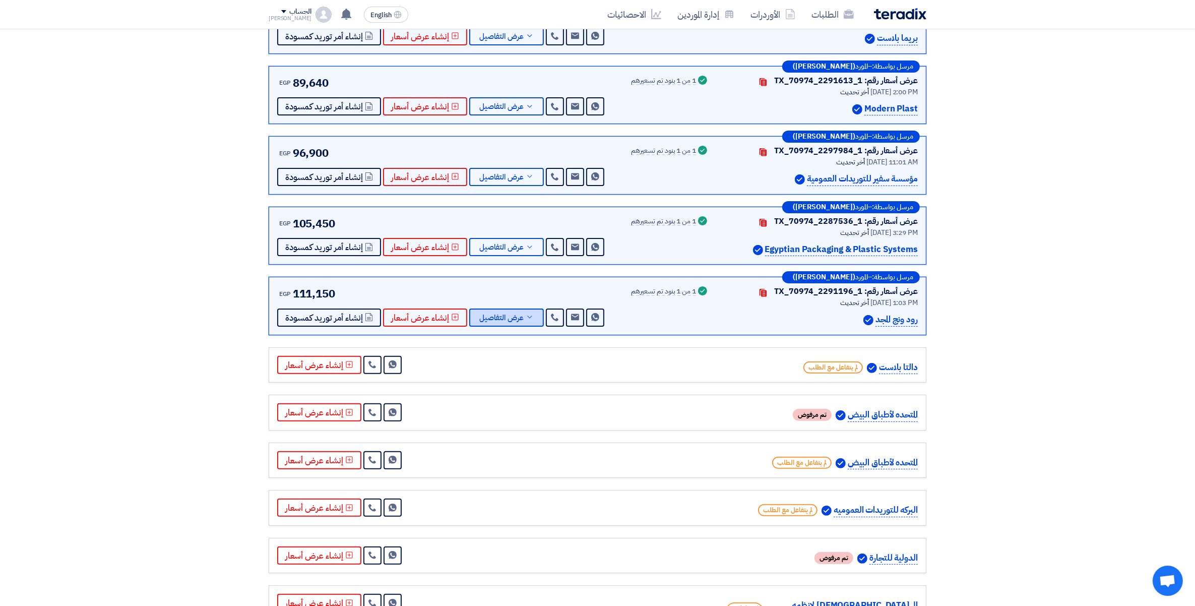
scroll to position [189, 0]
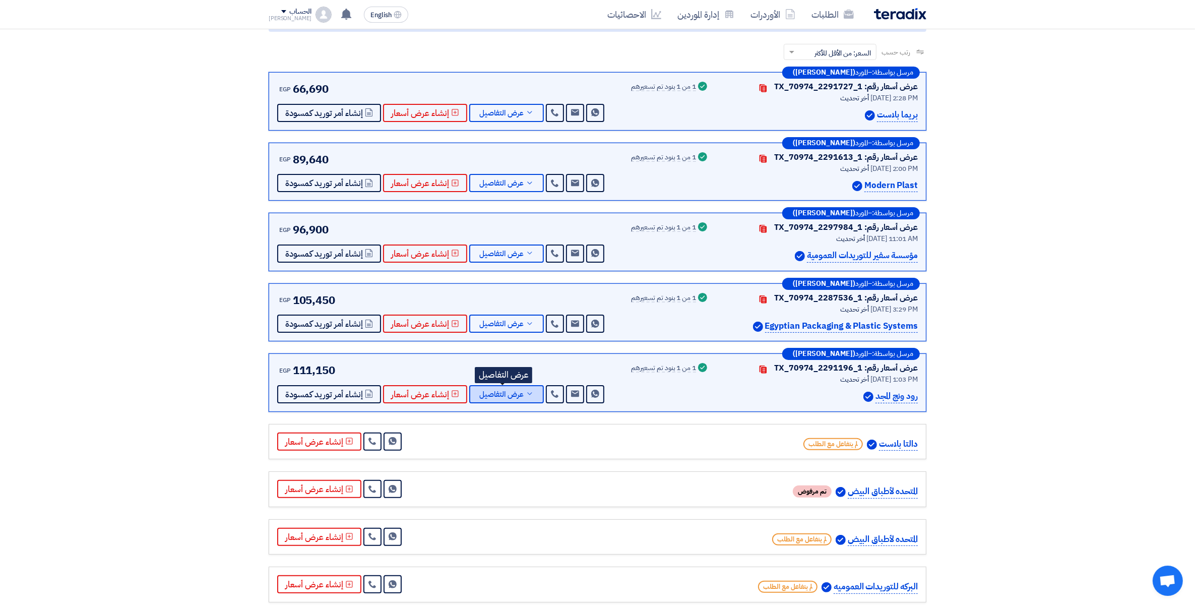
click at [528, 393] on icon at bounding box center [530, 394] width 8 height 8
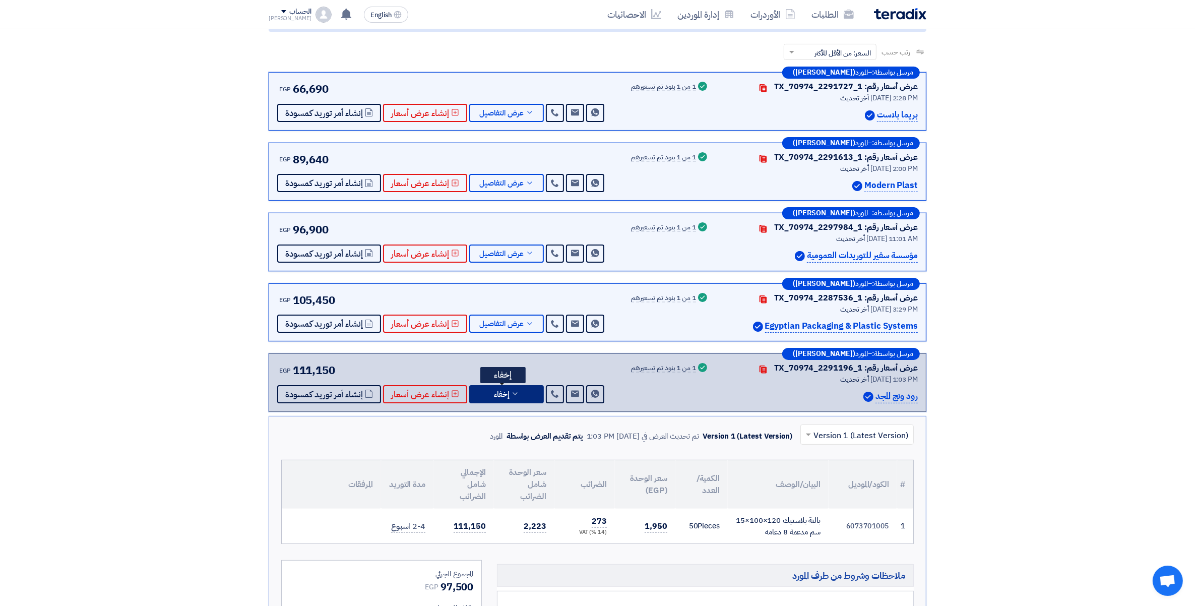
click at [528, 391] on button "إخفاء" at bounding box center [506, 394] width 75 height 18
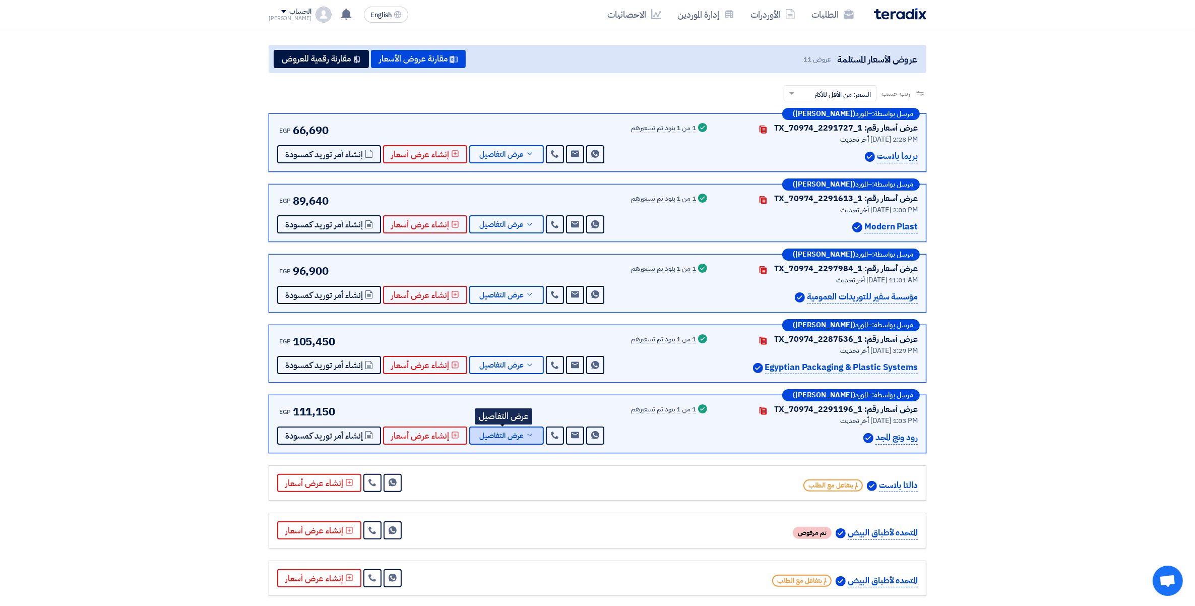
scroll to position [126, 0]
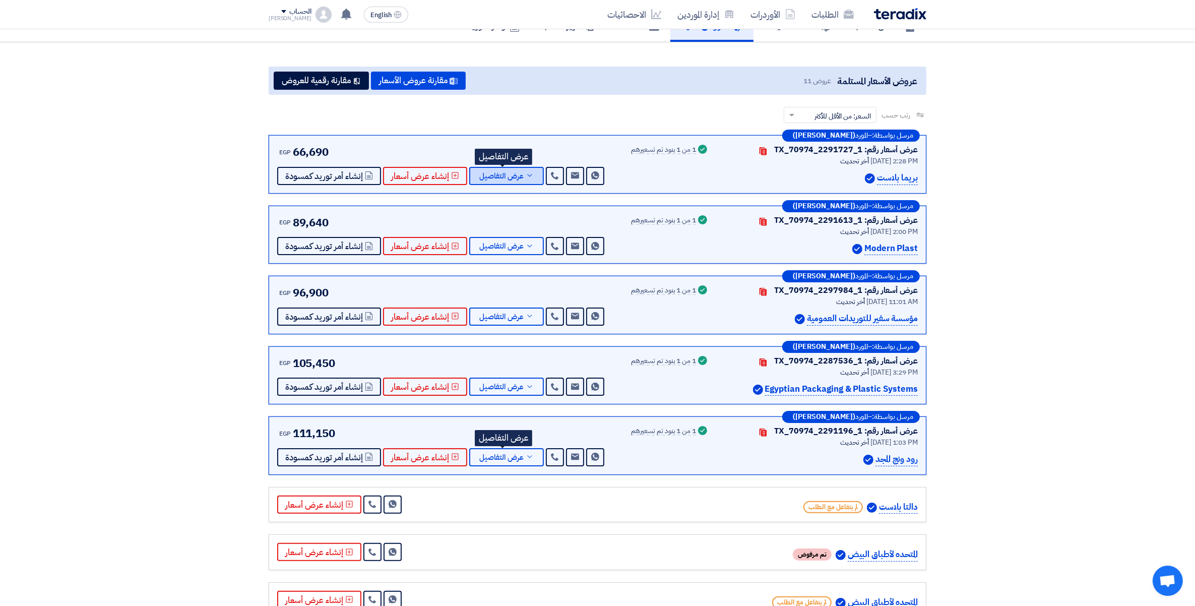
click at [520, 179] on button "عرض التفاصيل" at bounding box center [506, 176] width 75 height 18
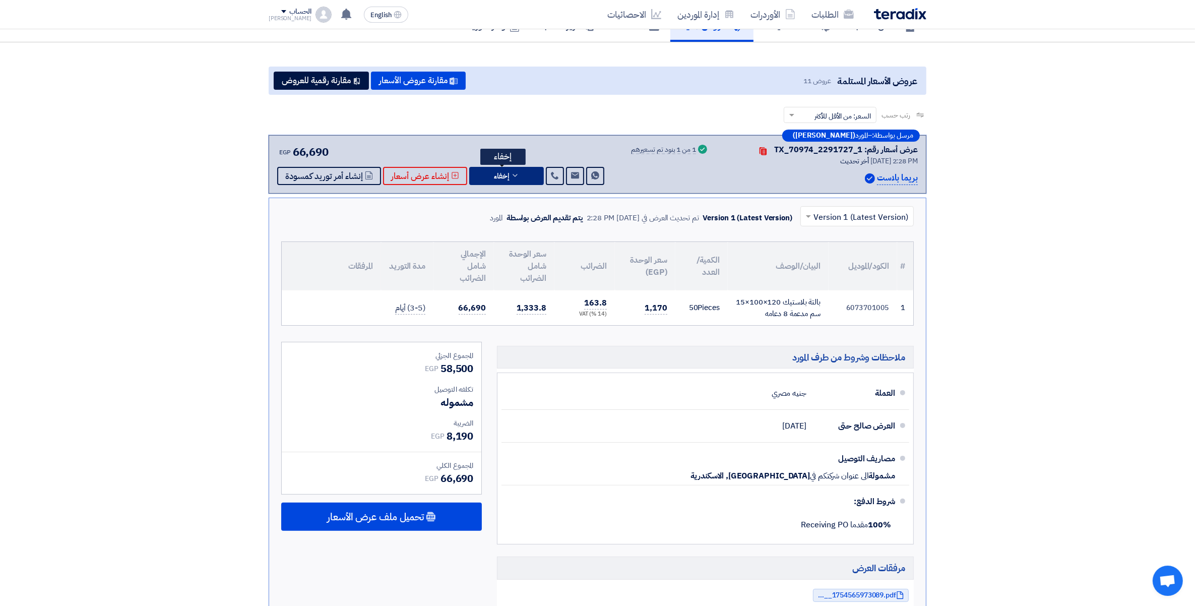
click at [520, 179] on button "إخفاء" at bounding box center [506, 176] width 75 height 18
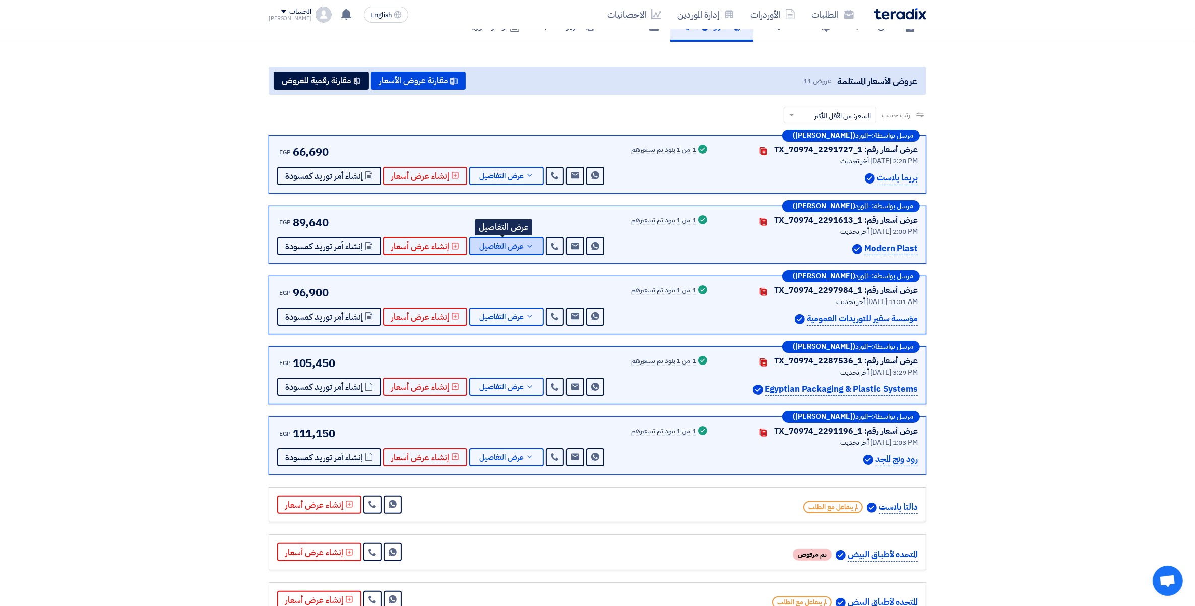
click at [518, 250] on button "عرض التفاصيل" at bounding box center [506, 246] width 75 height 18
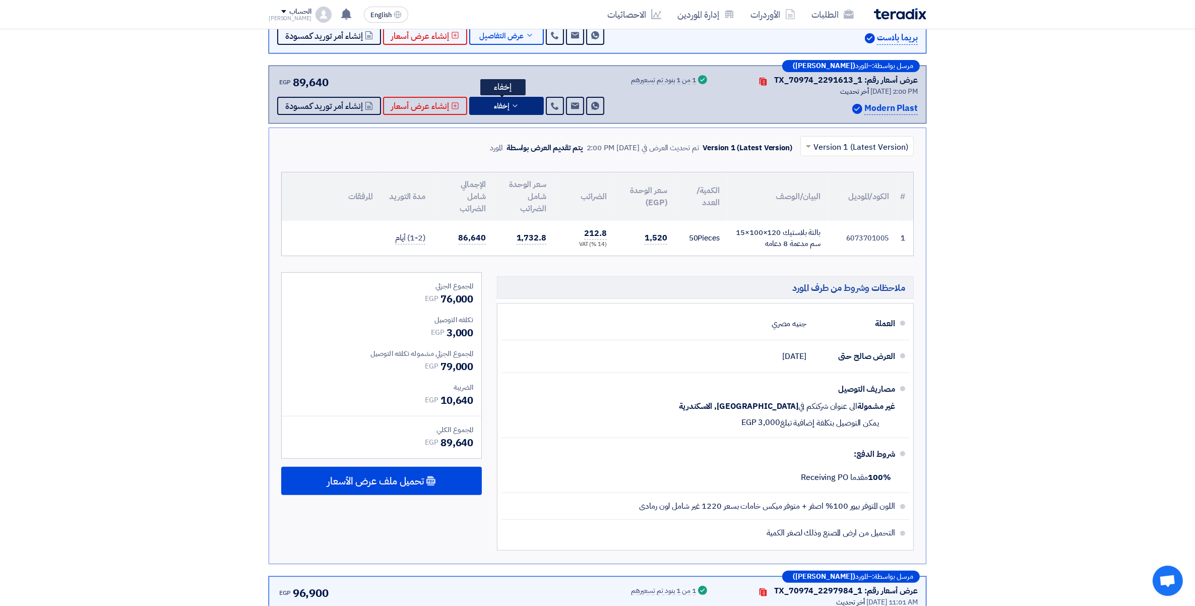
scroll to position [252, 0]
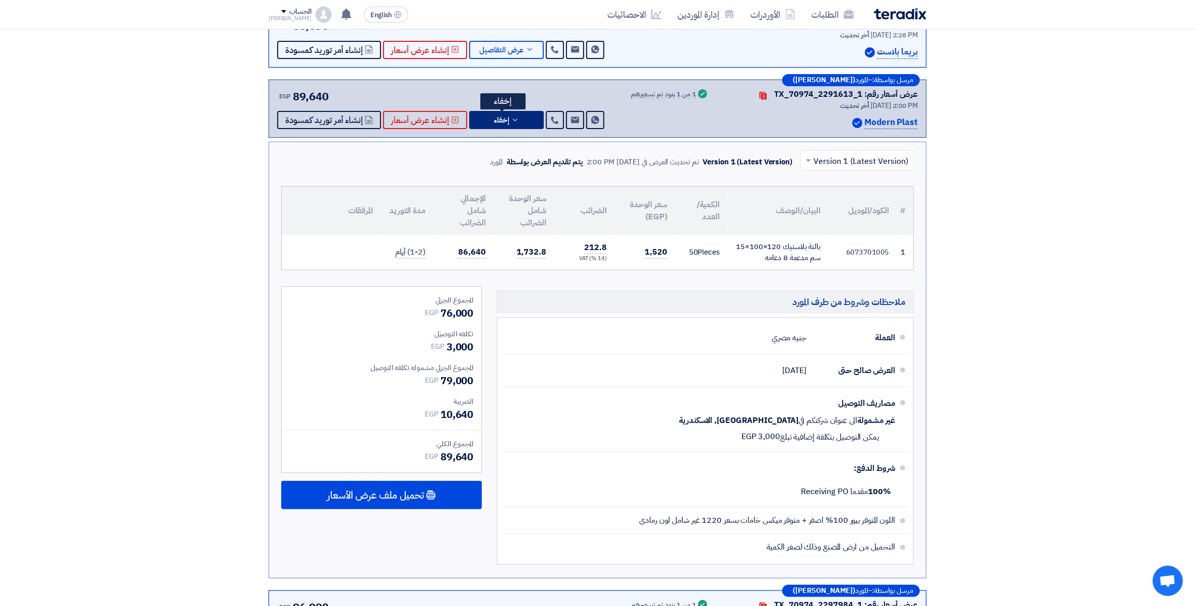
click at [509, 122] on button "إخفاء" at bounding box center [506, 120] width 75 height 18
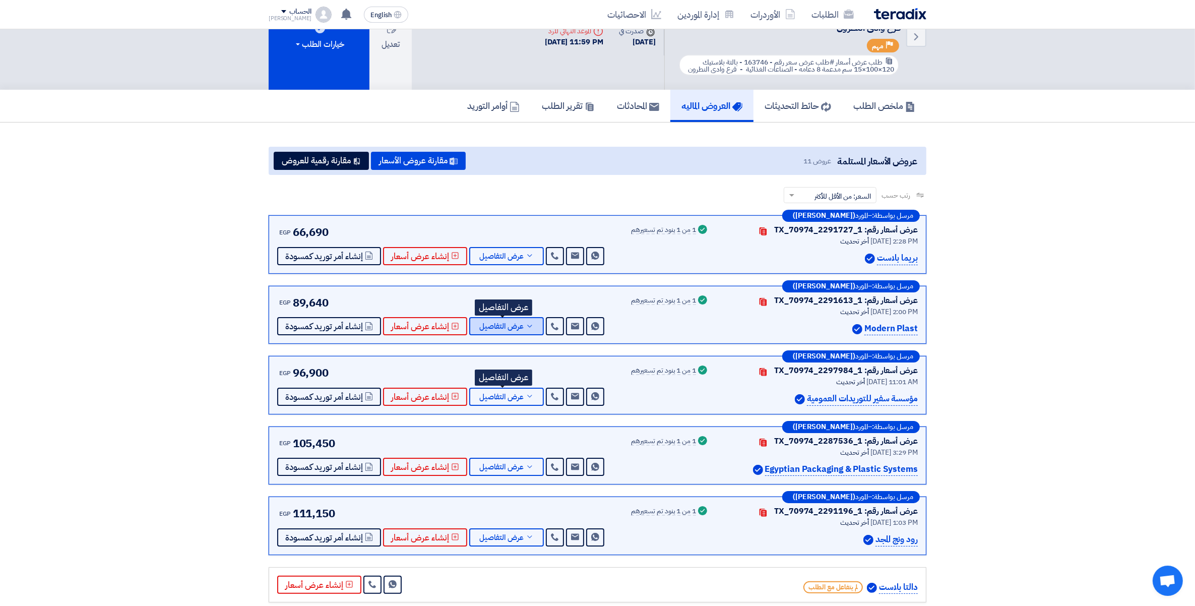
scroll to position [0, 0]
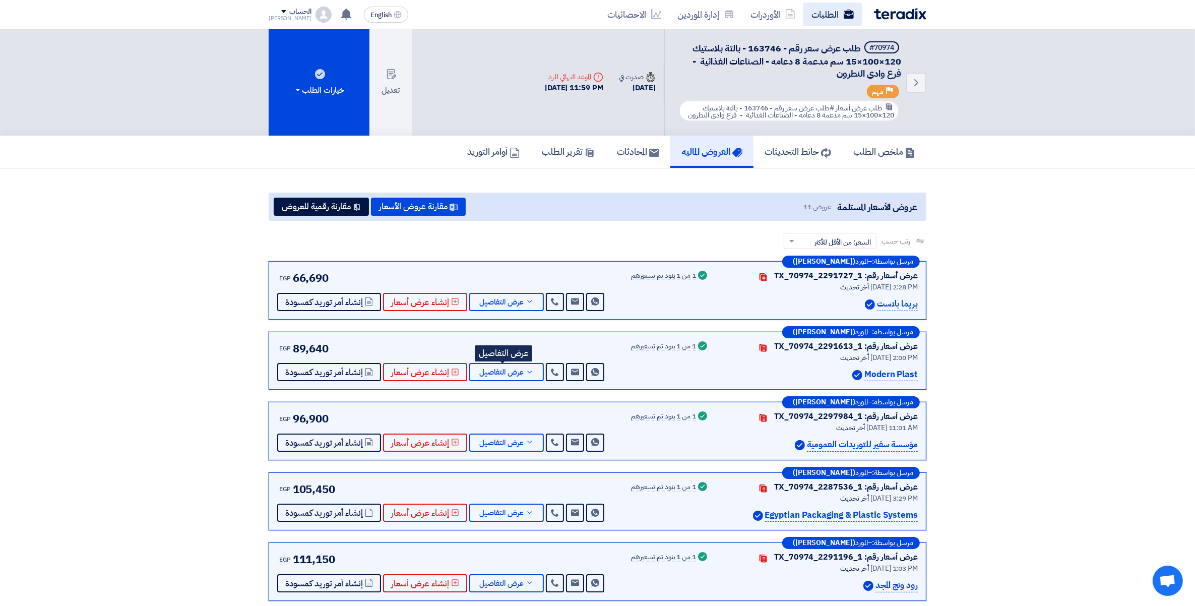
click at [819, 16] on link "الطلبات" at bounding box center [832, 15] width 58 height 24
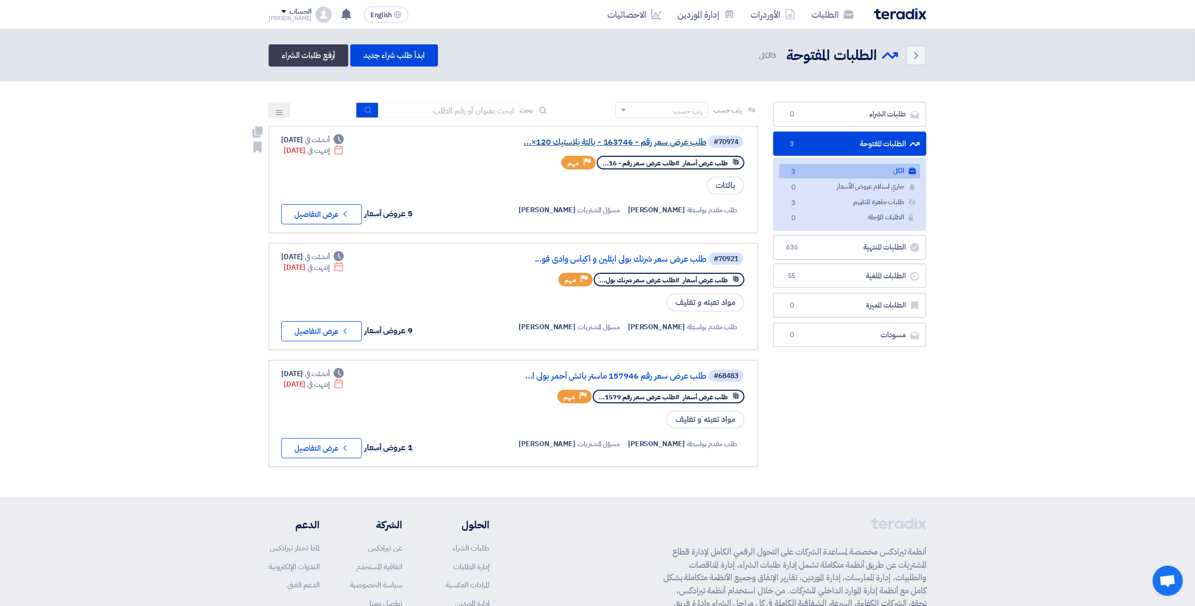
click at [648, 139] on link "طلب عرض سعر رقم - 163746 - بالتة بلاستيك 120×..." at bounding box center [606, 142] width 202 height 9
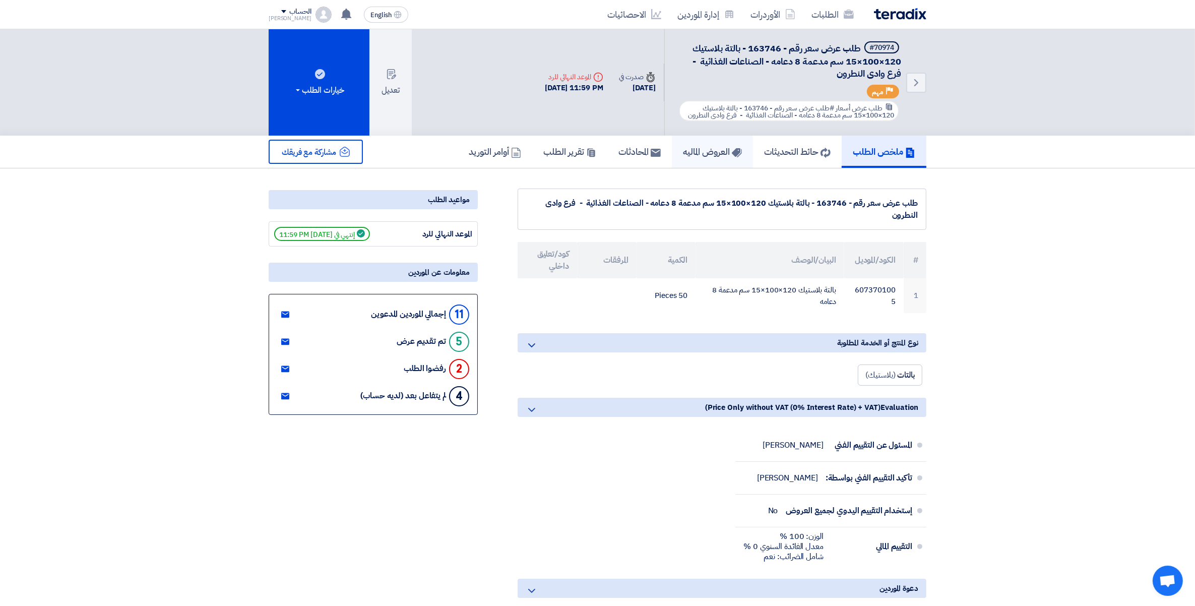
click at [732, 153] on icon at bounding box center [737, 153] width 10 height 10
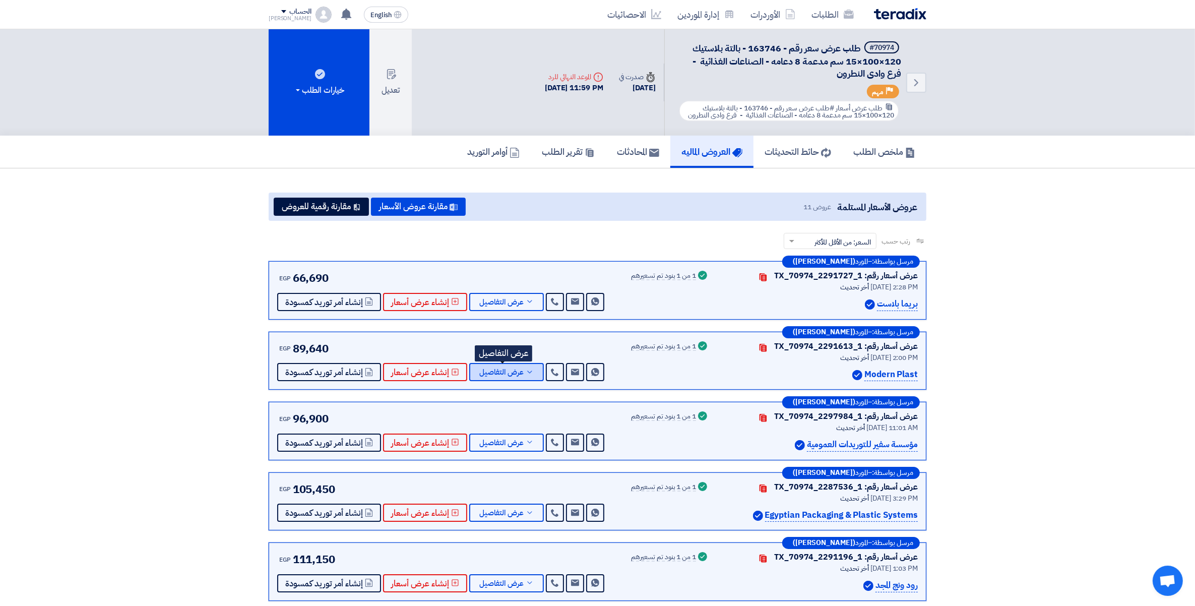
click at [518, 374] on span "عرض التفاصيل" at bounding box center [501, 372] width 44 height 8
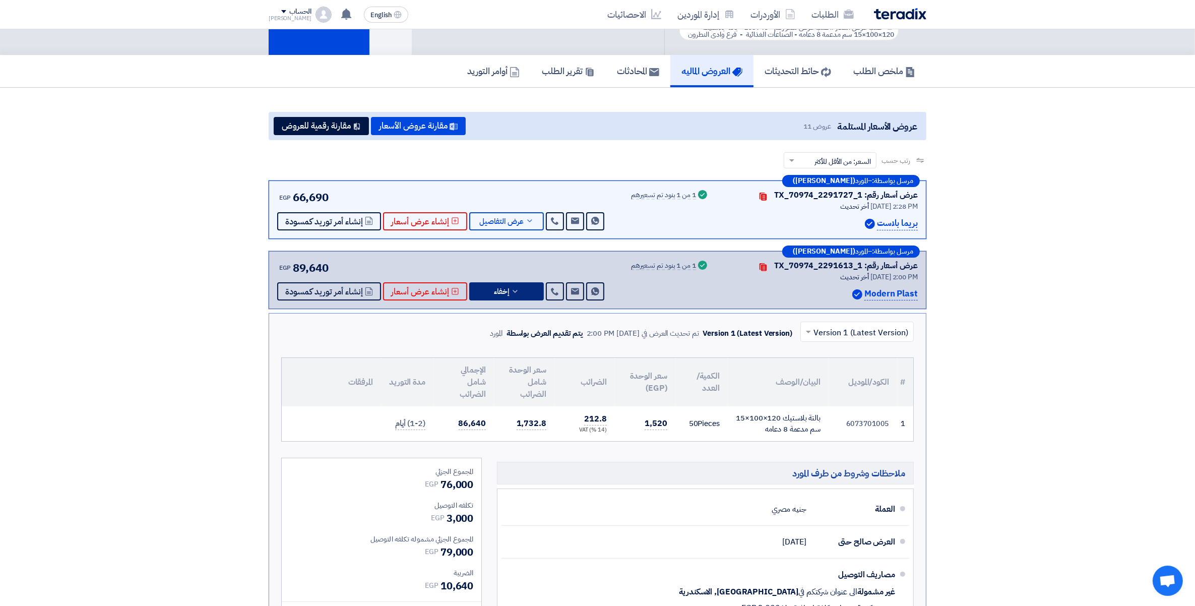
scroll to position [126, 0]
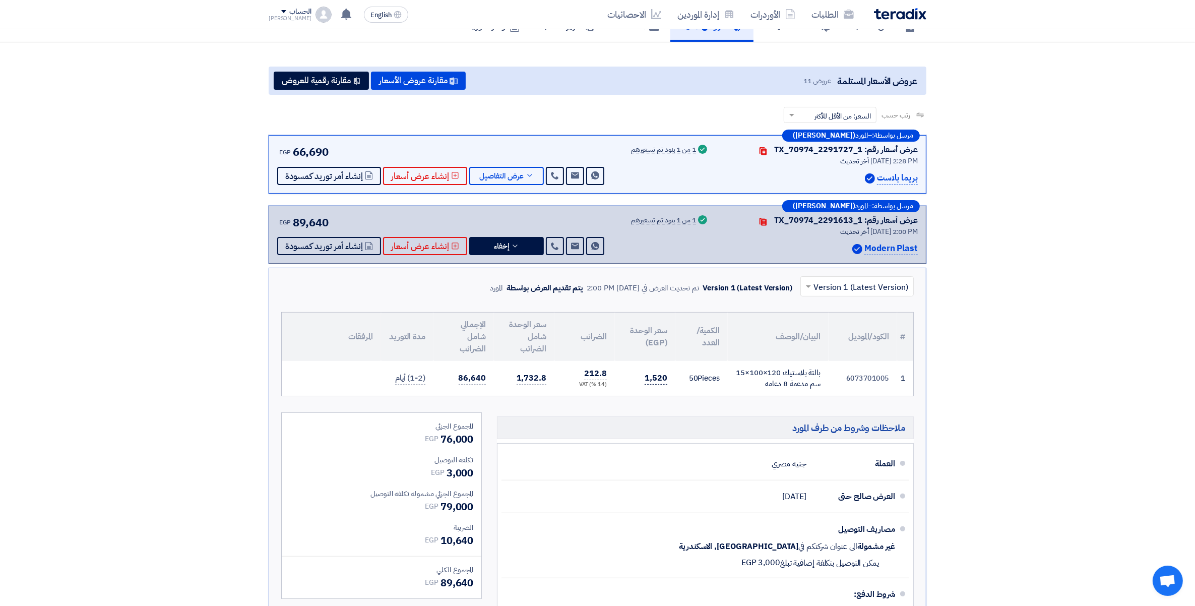
click at [649, 382] on span "1,520" at bounding box center [656, 378] width 23 height 13
click at [511, 246] on icon at bounding box center [515, 246] width 8 height 8
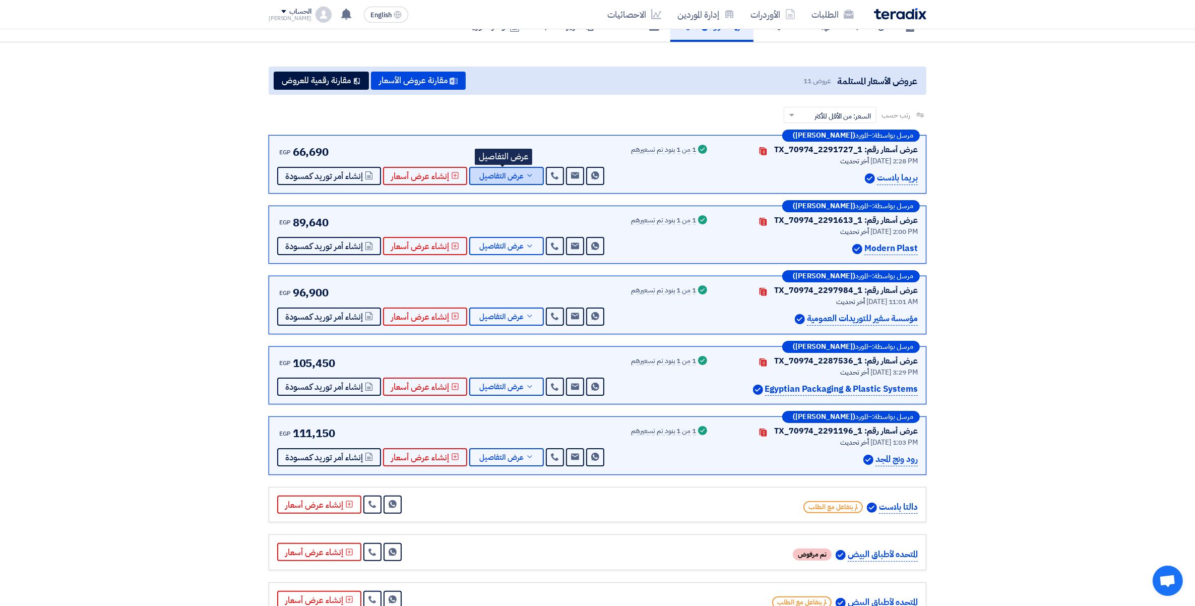
click at [526, 174] on icon at bounding box center [530, 175] width 8 height 8
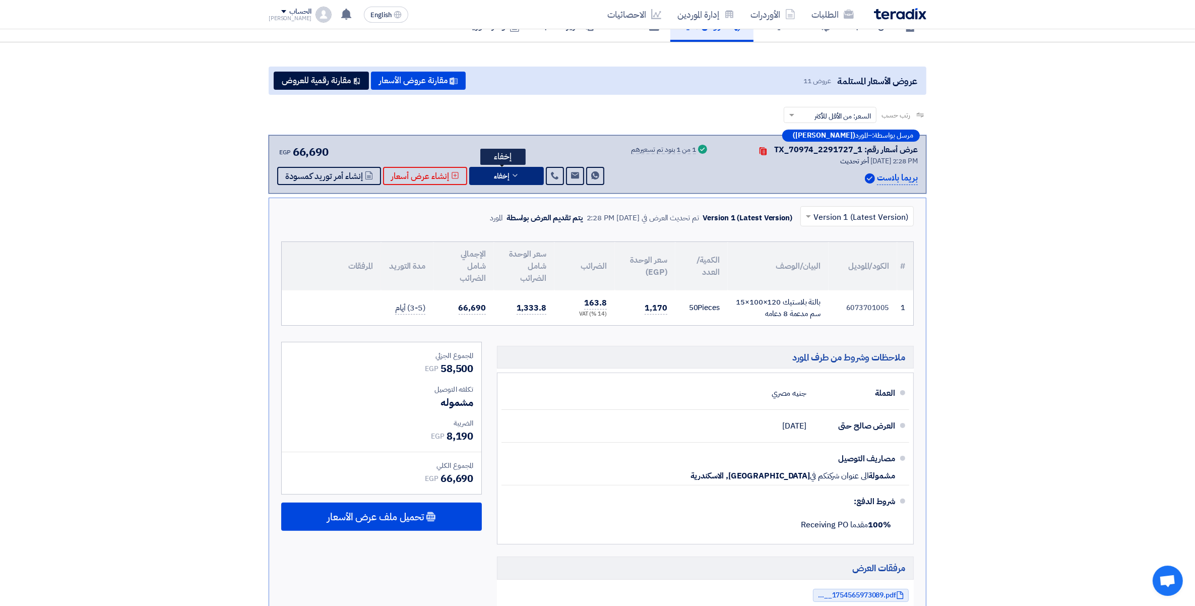
click at [525, 174] on button "إخفاء" at bounding box center [506, 176] width 75 height 18
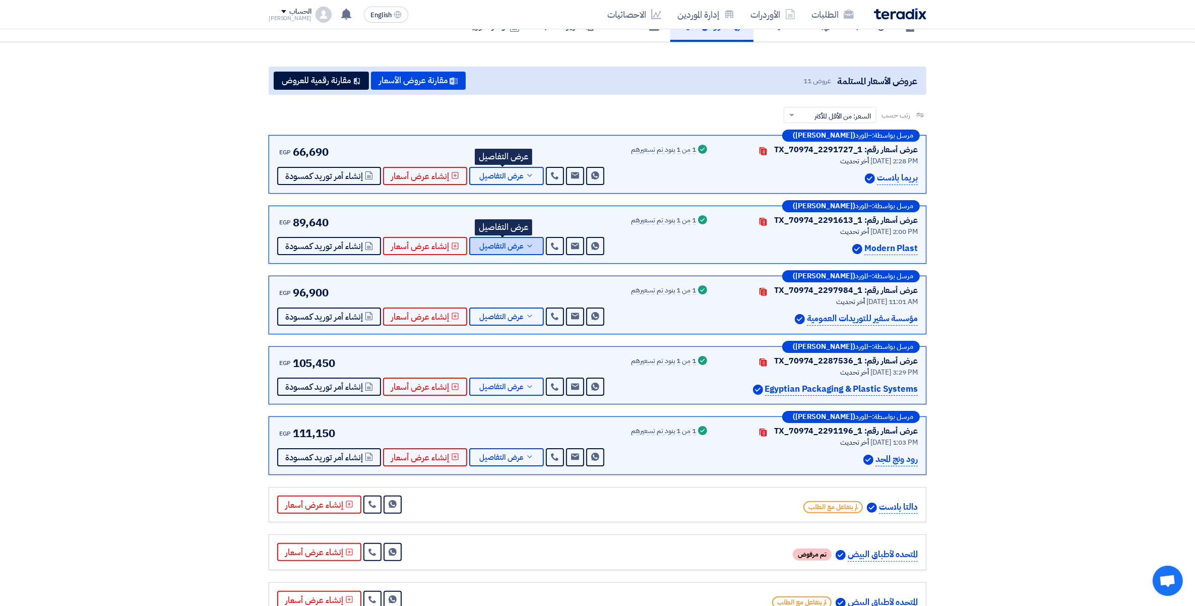
click at [512, 245] on span "عرض التفاصيل" at bounding box center [501, 246] width 44 height 8
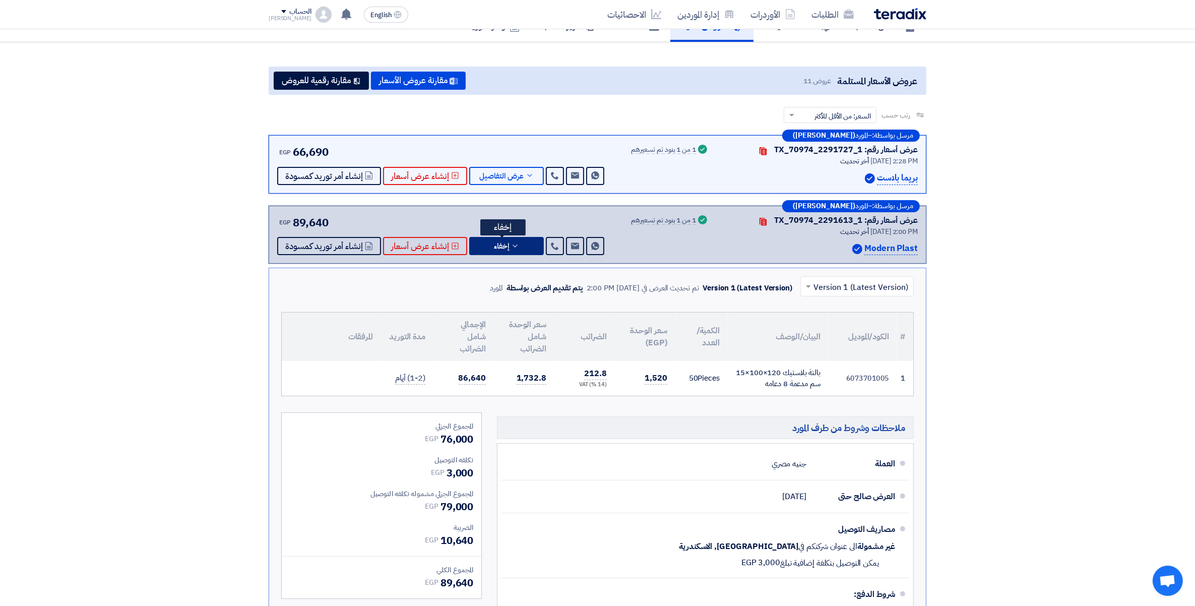
click at [511, 242] on icon at bounding box center [515, 246] width 8 height 8
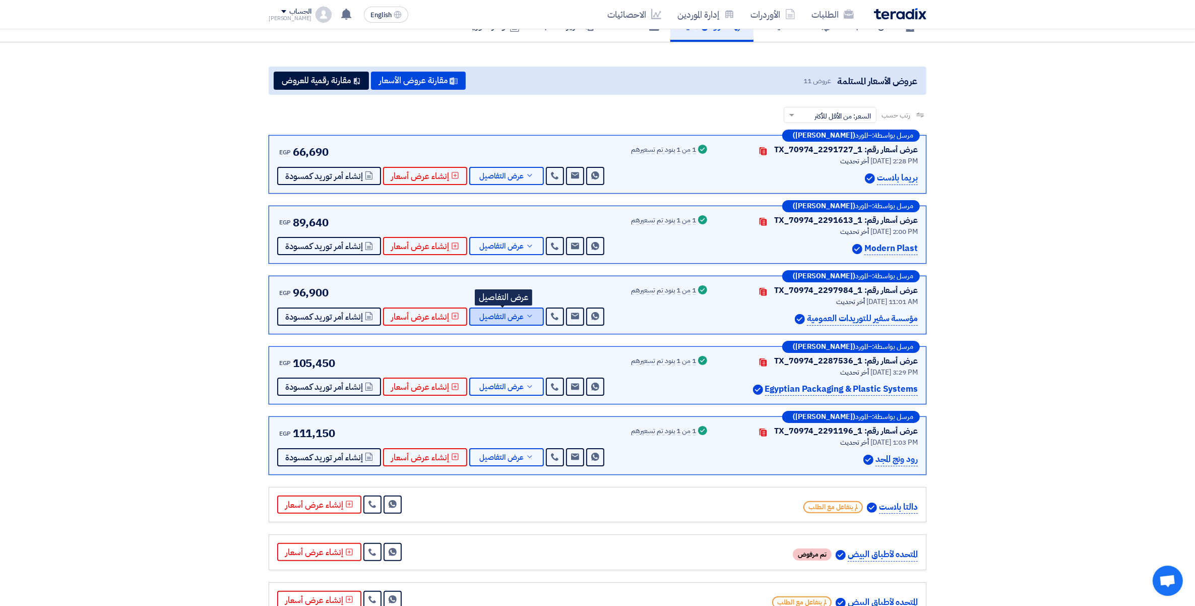
click at [533, 315] on button "عرض التفاصيل" at bounding box center [506, 316] width 75 height 18
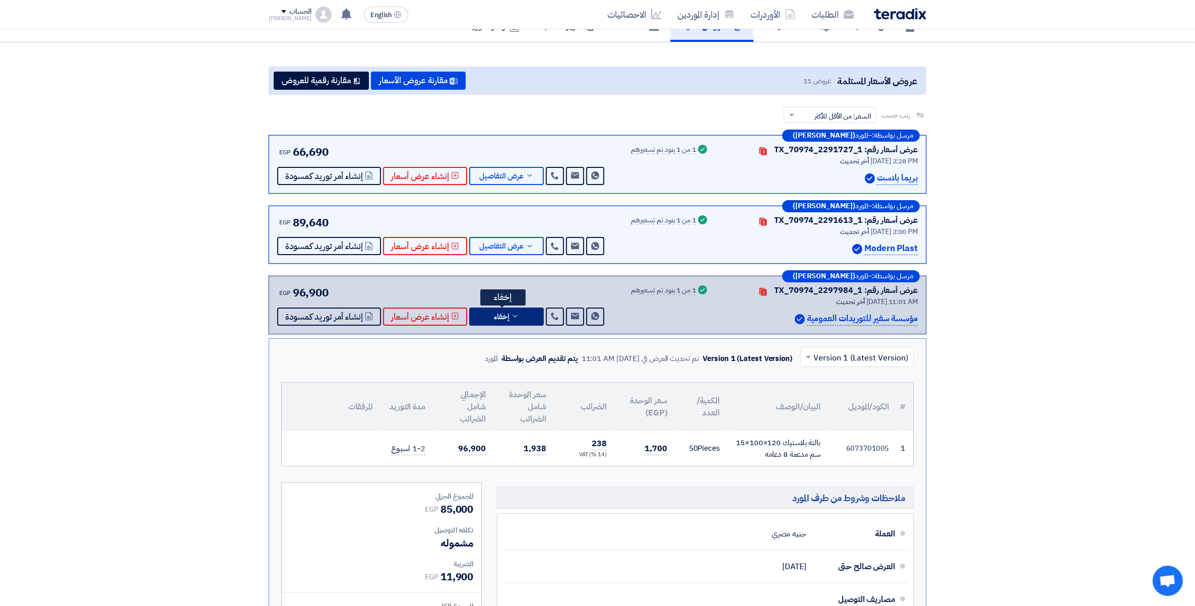
click at [511, 316] on icon at bounding box center [515, 316] width 8 height 8
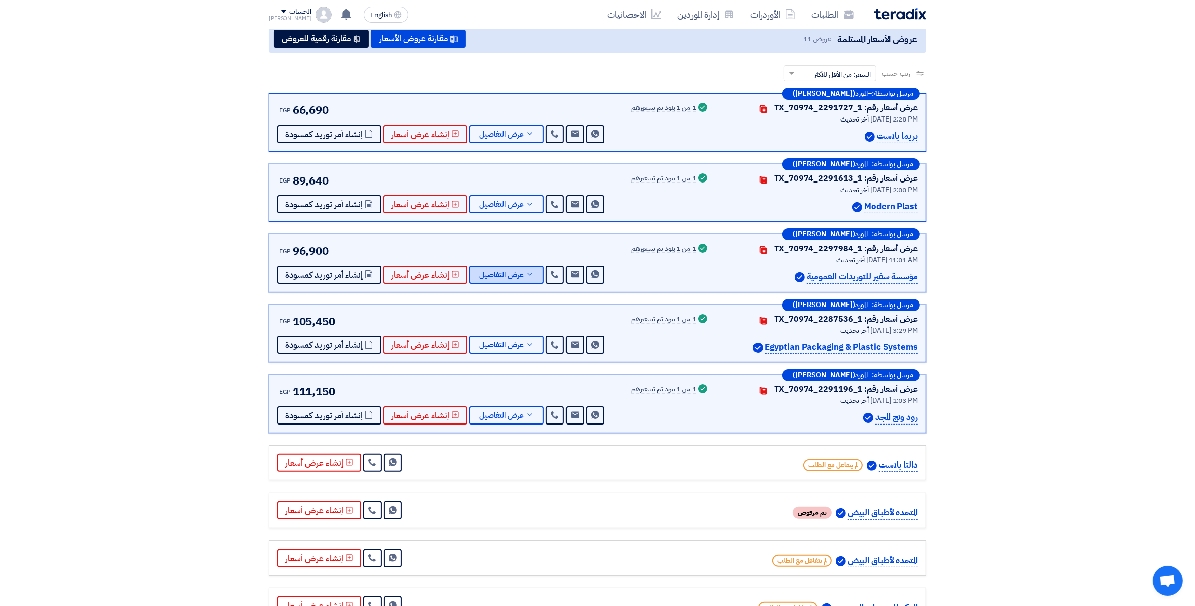
scroll to position [189, 0]
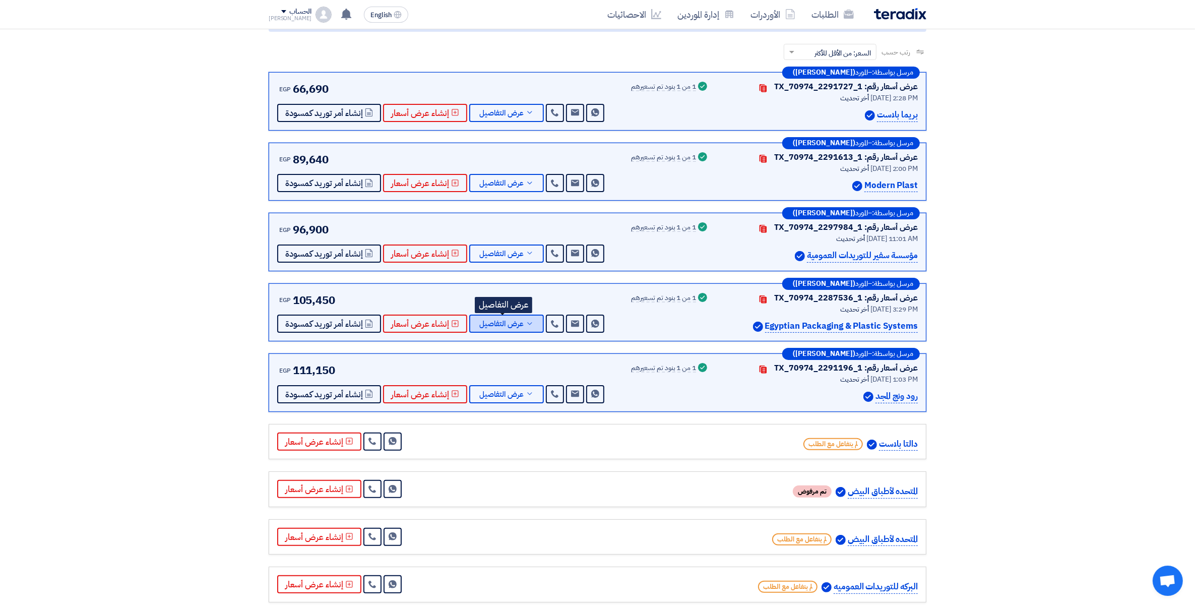
click at [519, 322] on span "عرض التفاصيل" at bounding box center [501, 324] width 44 height 8
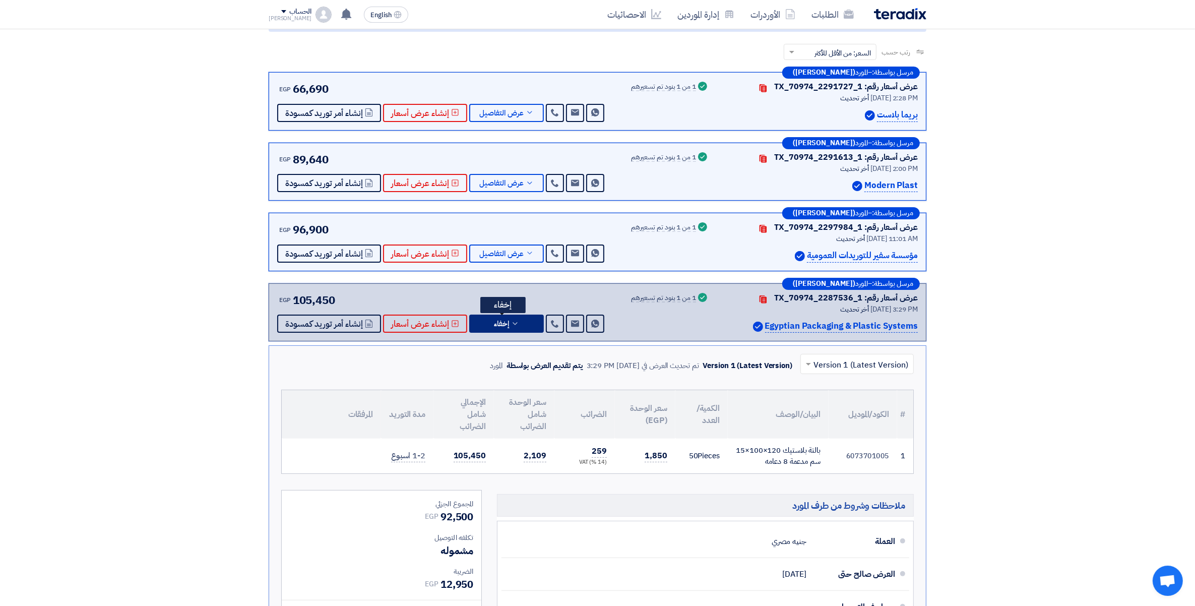
click at [500, 328] on span "إخفاء" at bounding box center [501, 324] width 15 height 8
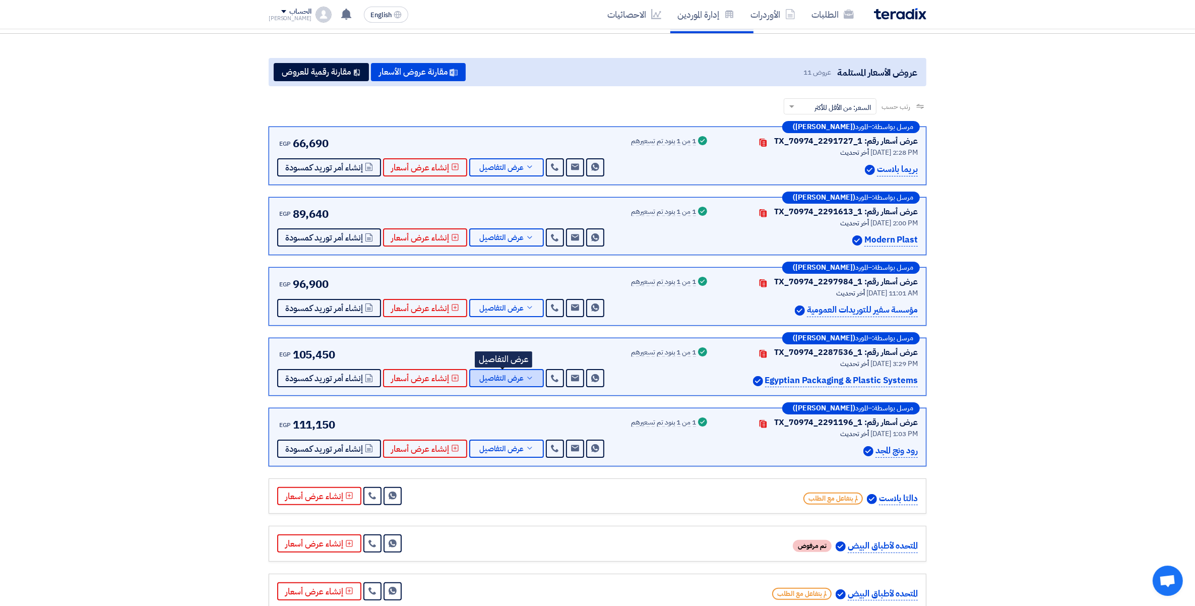
scroll to position [0, 0]
